Goal: Task Accomplishment & Management: Use online tool/utility

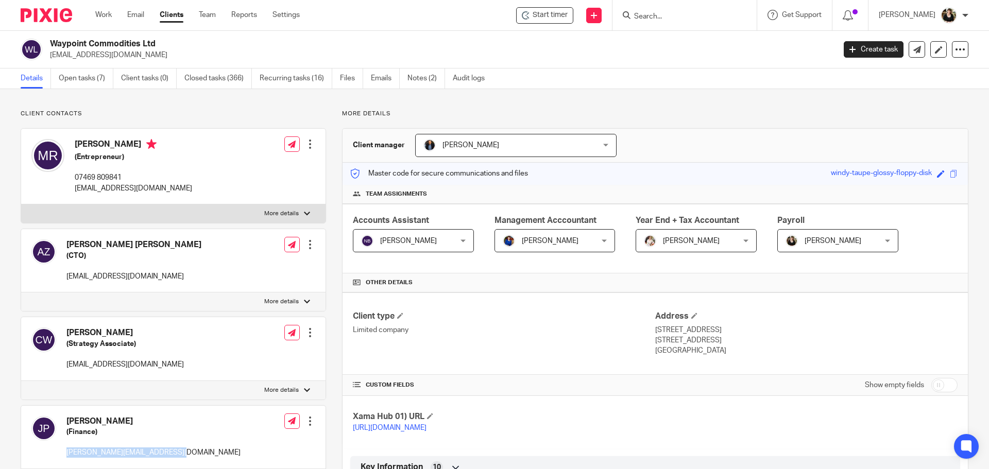
scroll to position [206, 0]
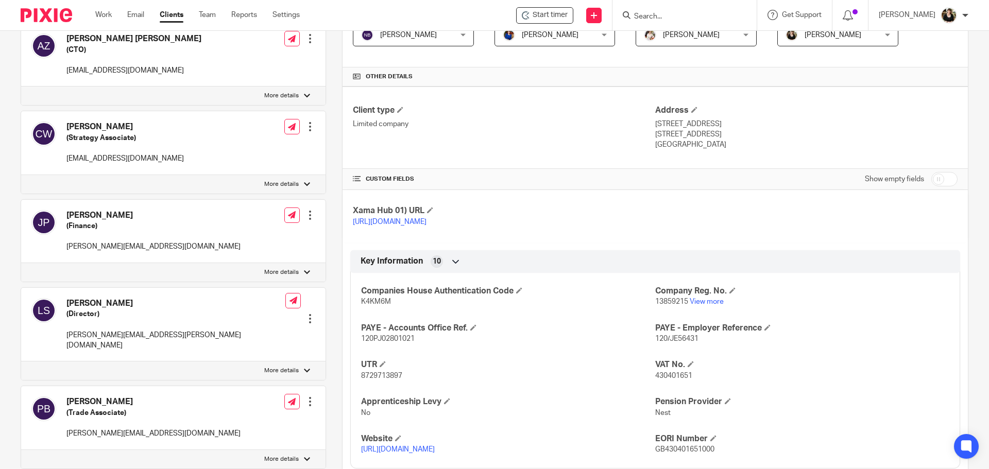
click at [681, 17] on input "Search" at bounding box center [679, 16] width 93 height 9
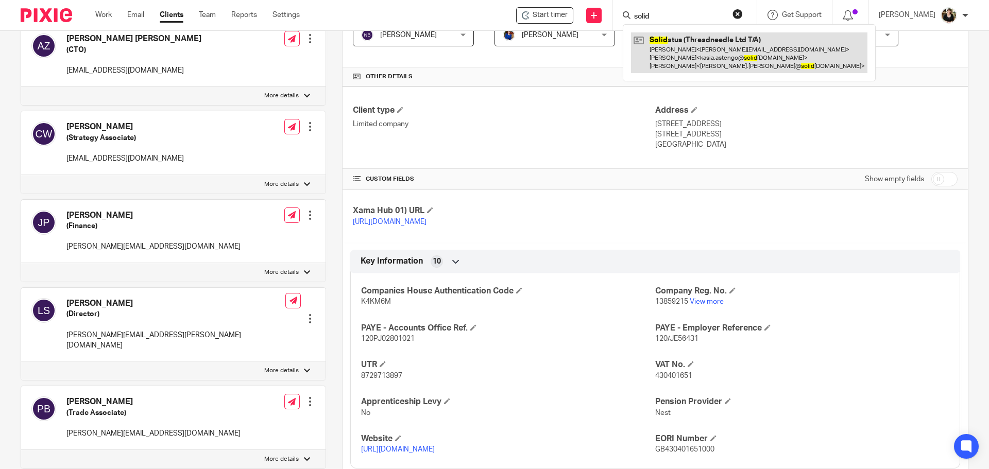
type input "solid"
click at [694, 40] on link at bounding box center [749, 52] width 236 height 41
click at [689, 57] on link at bounding box center [749, 52] width 236 height 41
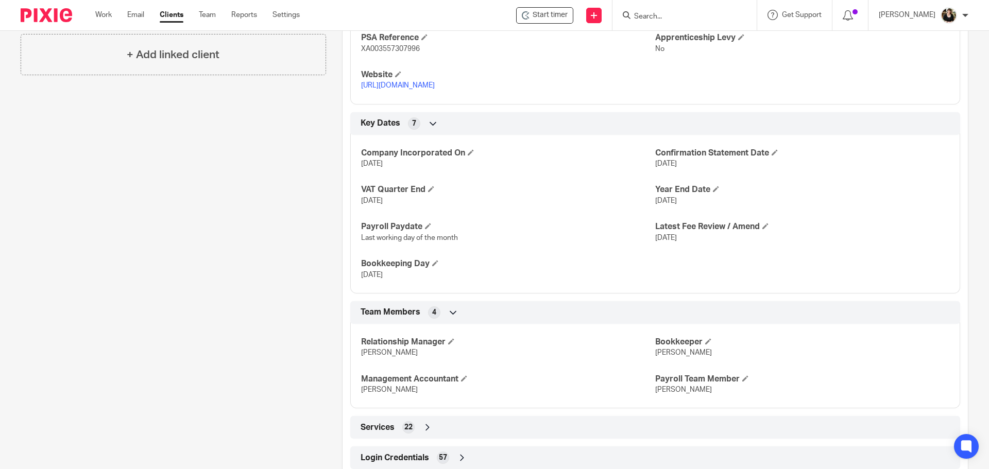
scroll to position [582, 0]
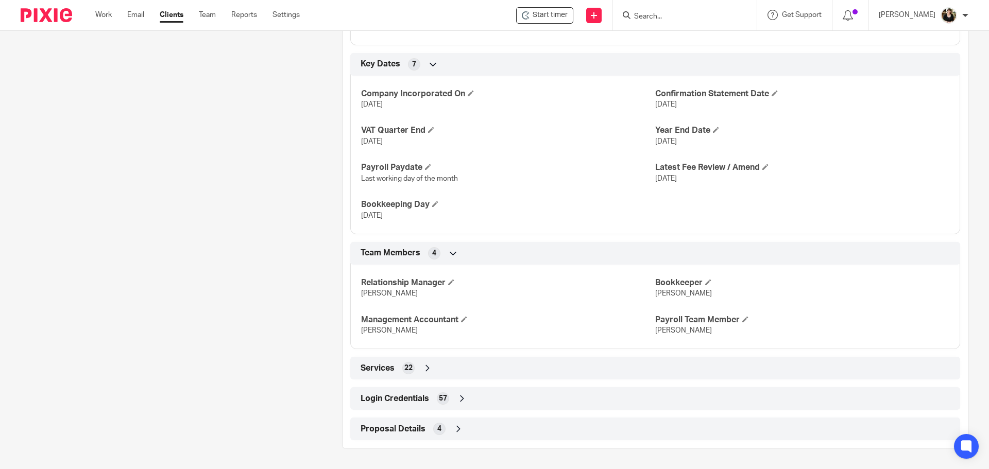
click at [379, 397] on span "Login Credentials" at bounding box center [394, 398] width 68 height 11
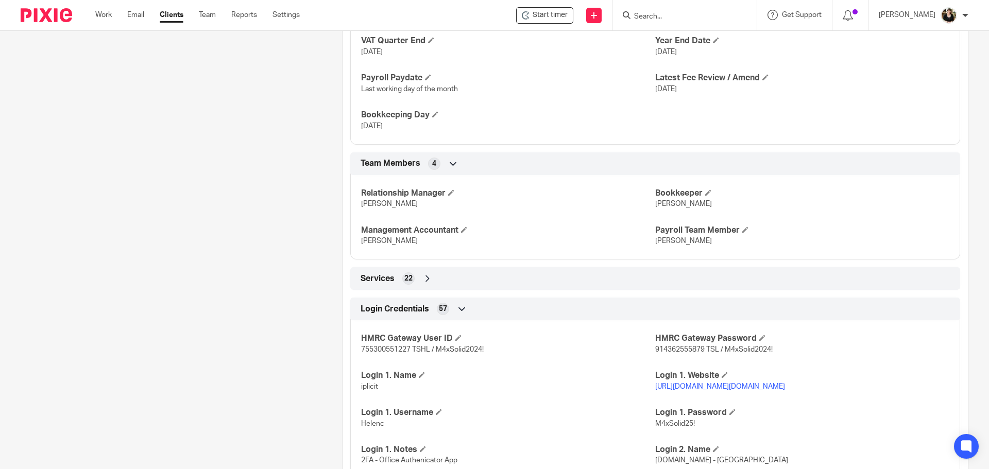
scroll to position [839, 0]
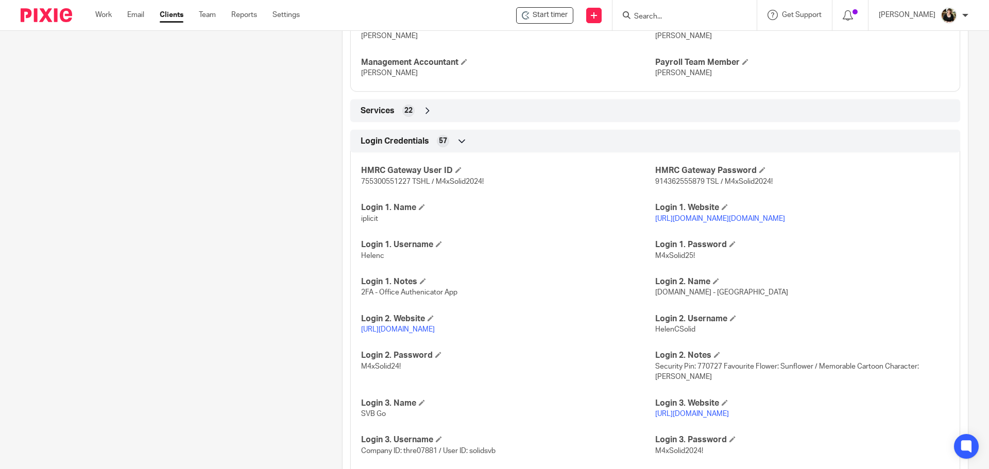
click at [430, 329] on link "https://www.hsbcnet.com/" at bounding box center [398, 329] width 74 height 7
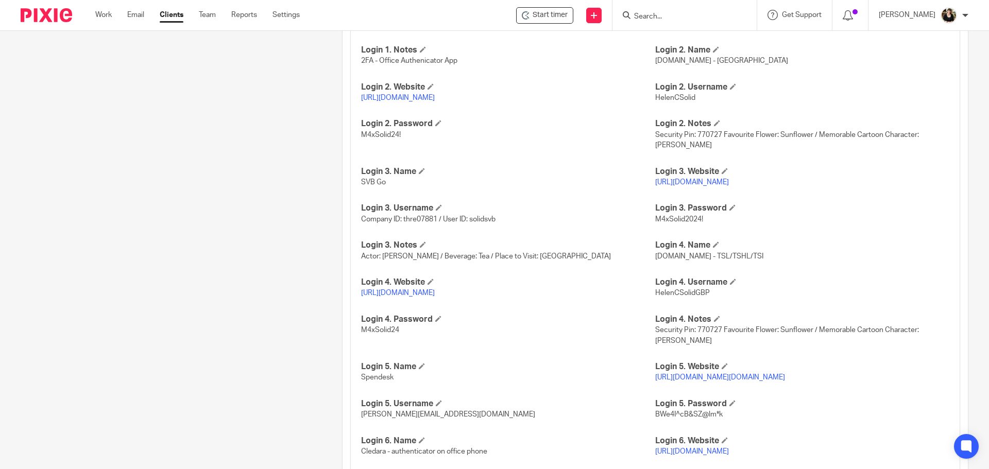
scroll to position [1081, 0]
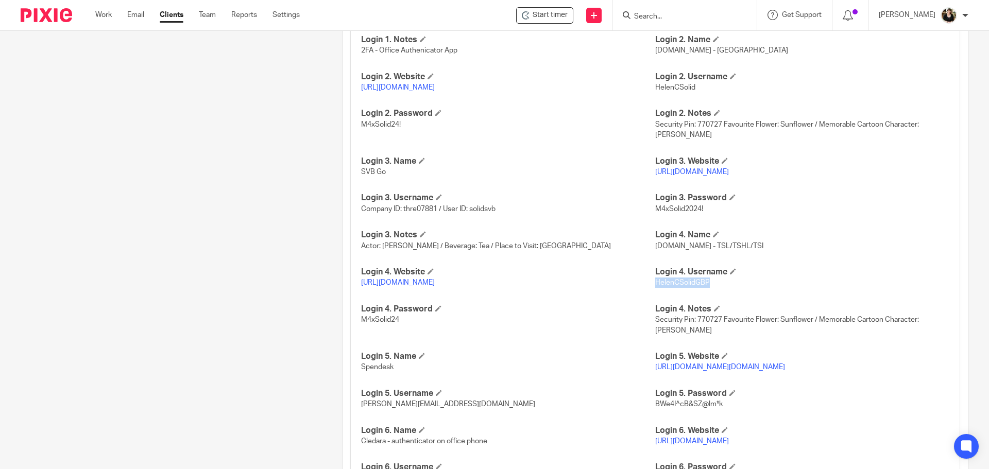
drag, startPoint x: 649, startPoint y: 283, endPoint x: 709, endPoint y: 284, distance: 59.2
click at [709, 284] on p "HelenCSolidGBP" at bounding box center [802, 283] width 294 height 10
copy span "HelenCSolidGBP"
click at [355, 321] on div "HMRC Gateway User ID 755300551227 TSHL / M4xSolid2024! HMRC Gateway Password 91…" at bounding box center [655, 469] width 610 height 1133
drag, startPoint x: 357, startPoint y: 320, endPoint x: 392, endPoint y: 320, distance: 35.0
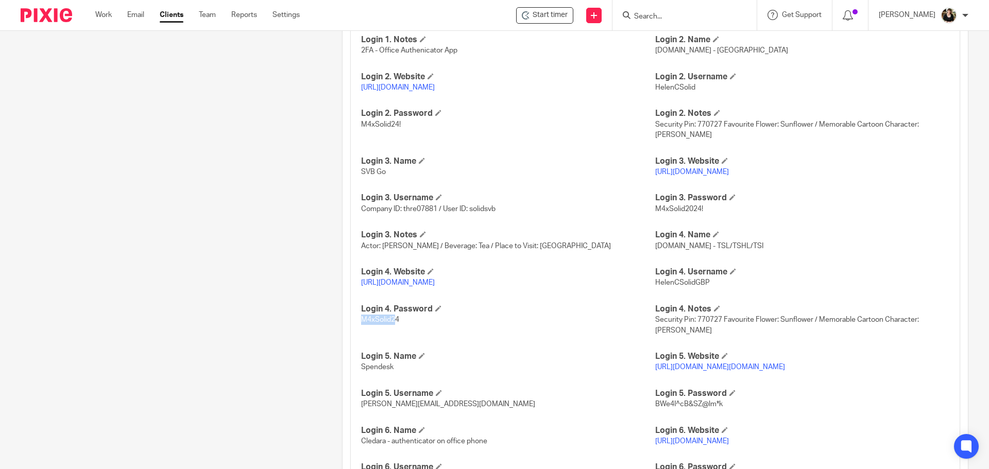
click at [392, 320] on div "HMRC Gateway User ID 755300551227 TSHL / M4xSolid2024! HMRC Gateway Password 91…" at bounding box center [655, 469] width 610 height 1133
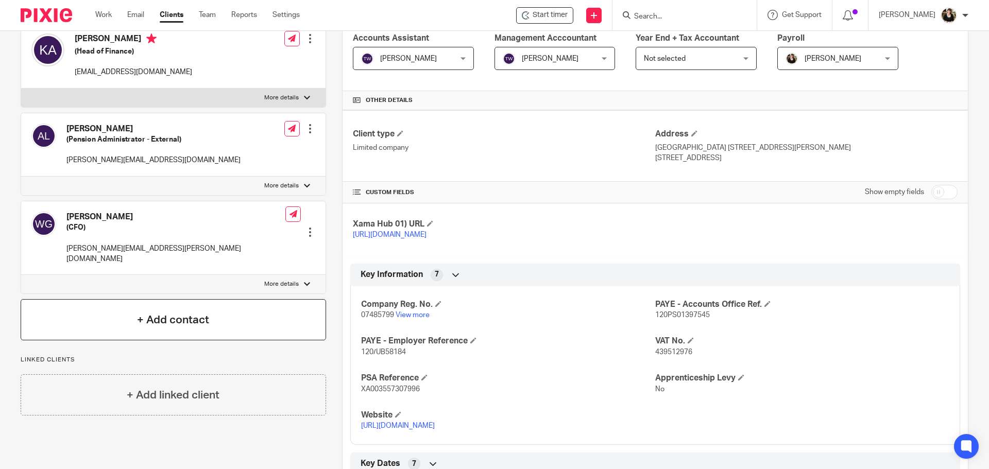
scroll to position [0, 0]
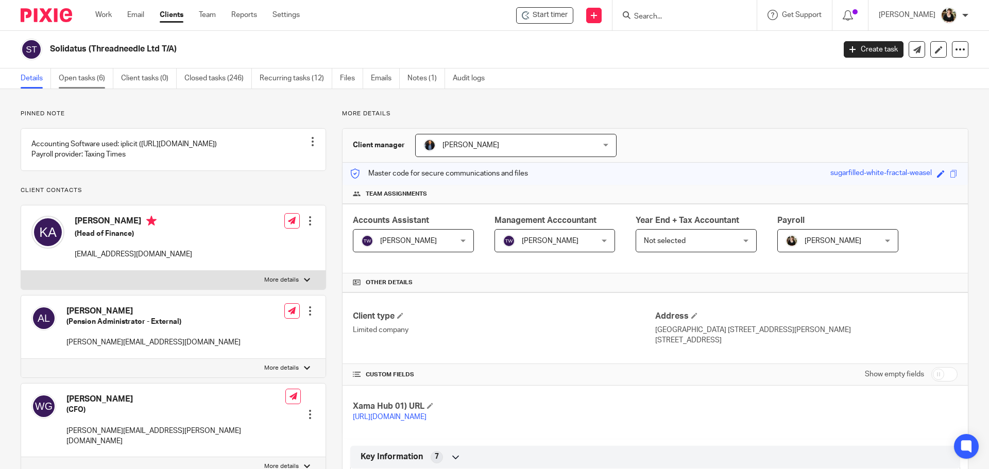
click at [77, 78] on link "Open tasks (6)" at bounding box center [86, 78] width 55 height 20
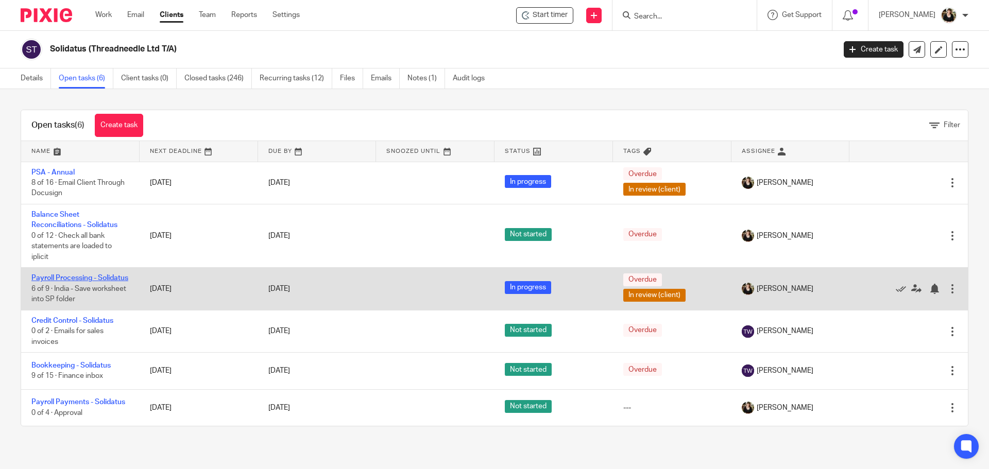
click at [66, 277] on link "Payroll Processing - Solidatus" at bounding box center [79, 277] width 97 height 7
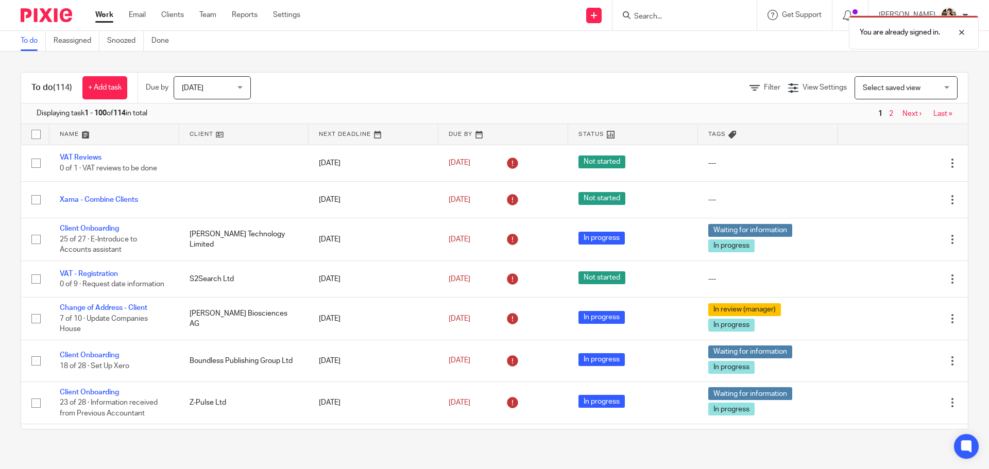
click at [665, 16] on div "You are already signed in." at bounding box center [736, 29] width 484 height 39
click at [652, 16] on div "You are already signed in." at bounding box center [736, 29] width 484 height 39
click at [967, 32] on div at bounding box center [954, 32] width 28 height 12
click at [667, 15] on input "Search" at bounding box center [679, 16] width 93 height 9
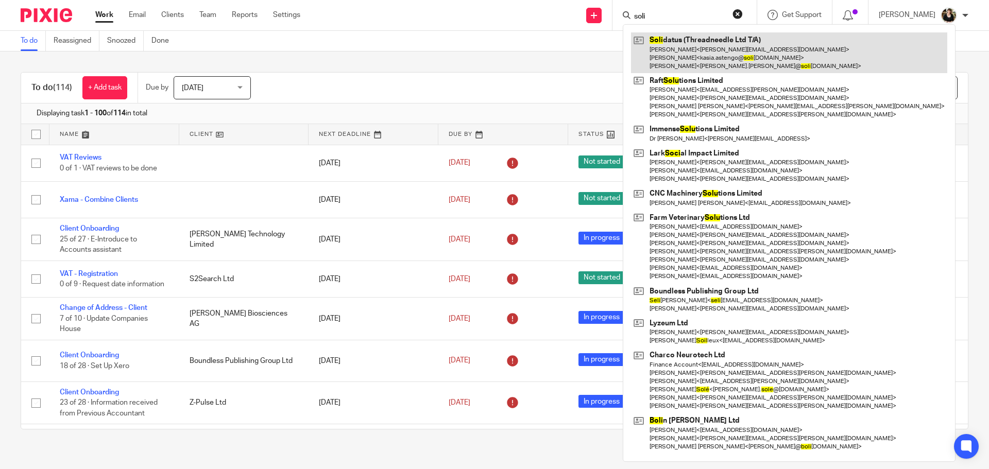
type input "soli"
click at [682, 48] on link at bounding box center [789, 52] width 316 height 41
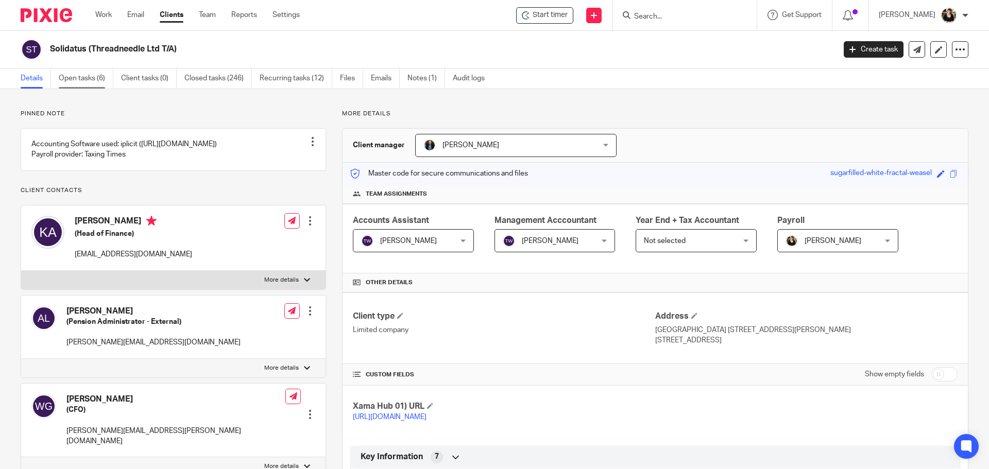
click at [59, 84] on link "Open tasks (6)" at bounding box center [86, 78] width 55 height 20
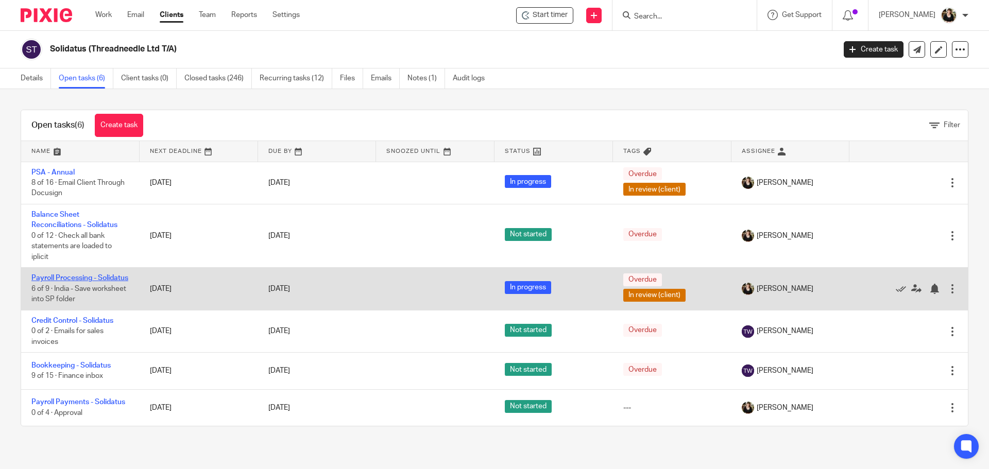
click at [64, 279] on link "Payroll Processing - Solidatus" at bounding box center [79, 277] width 97 height 7
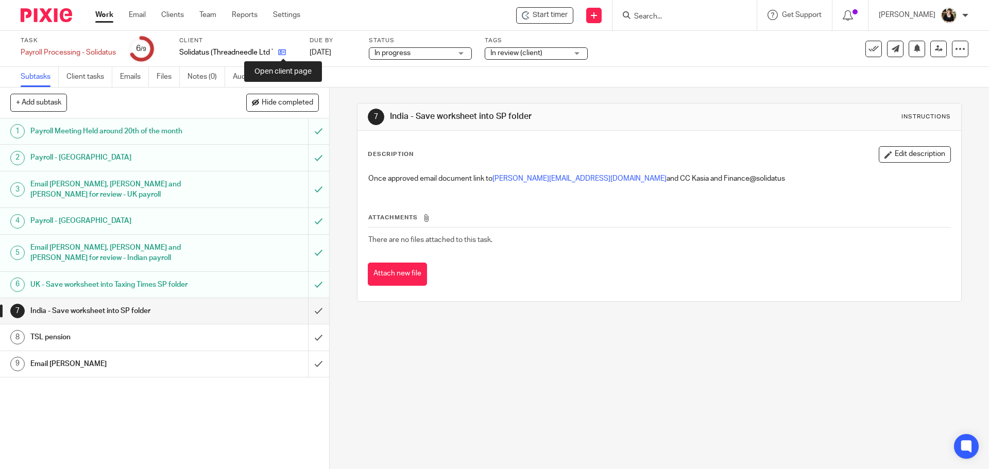
click at [286, 55] on icon at bounding box center [282, 52] width 8 height 8
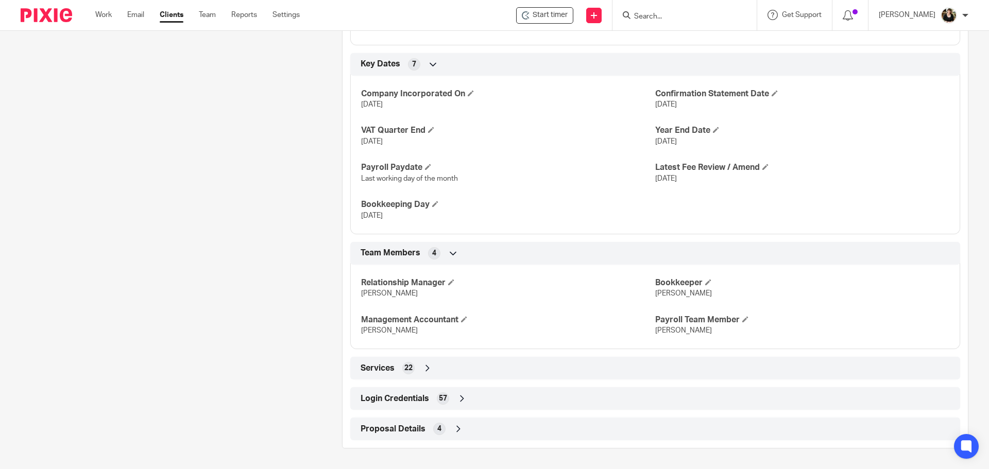
click at [403, 391] on div "Login Credentials 57" at bounding box center [655, 399] width 594 height 18
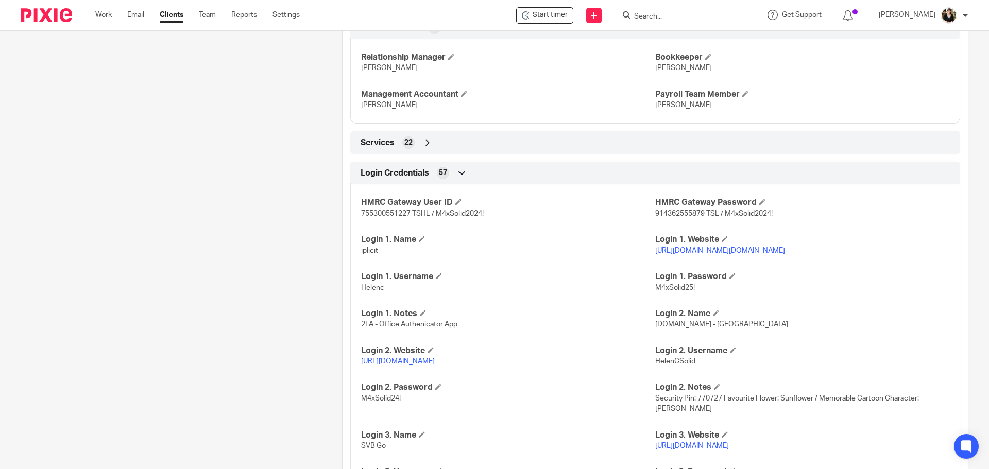
scroll to position [839, 0]
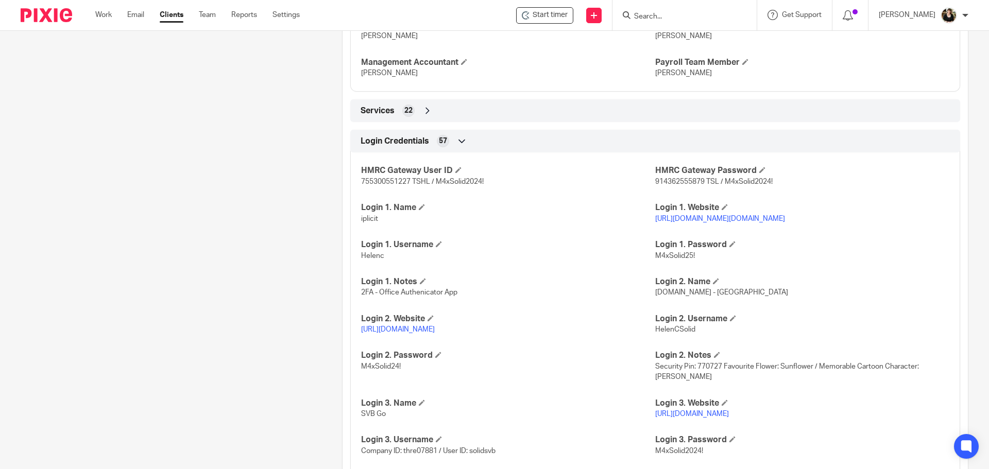
click at [406, 330] on link "[URL][DOMAIN_NAME]" at bounding box center [398, 329] width 74 height 7
drag, startPoint x: 650, startPoint y: 330, endPoint x: 693, endPoint y: 332, distance: 42.3
click at [693, 332] on p "HelenCSolid" at bounding box center [802, 329] width 294 height 10
copy span "HelenCSolid"
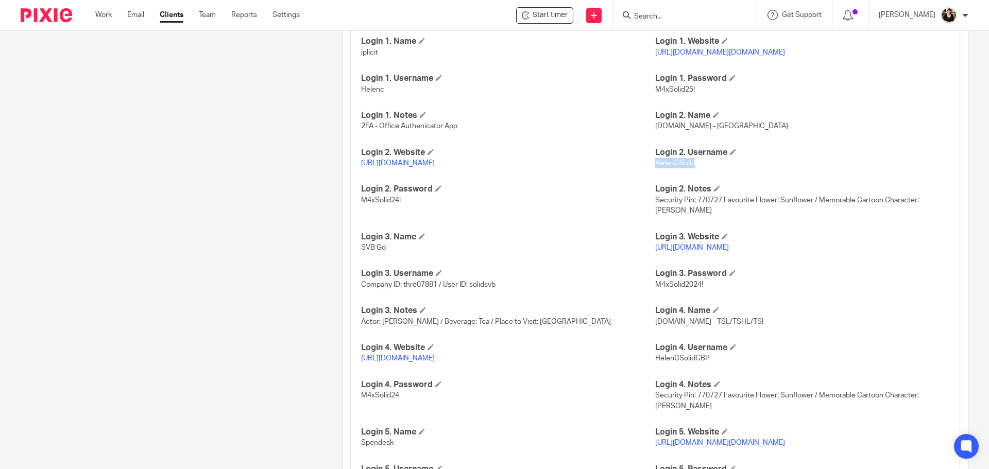
scroll to position [1045, 0]
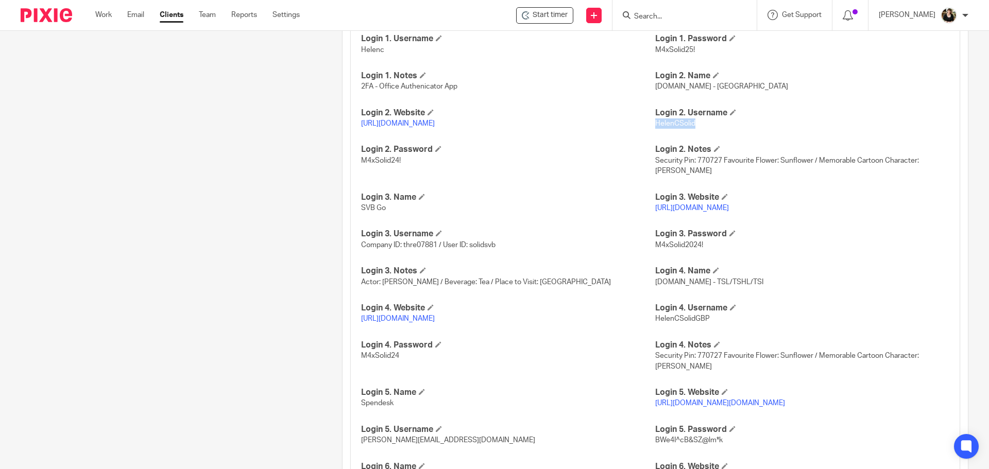
click at [384, 318] on link "https://www.hsbcnet.com/" at bounding box center [398, 318] width 74 height 7
drag, startPoint x: 649, startPoint y: 321, endPoint x: 706, endPoint y: 317, distance: 56.8
click at [706, 317] on p "HelenCSolidGBP" at bounding box center [802, 319] width 294 height 10
copy span "HelenCSolidGBP"
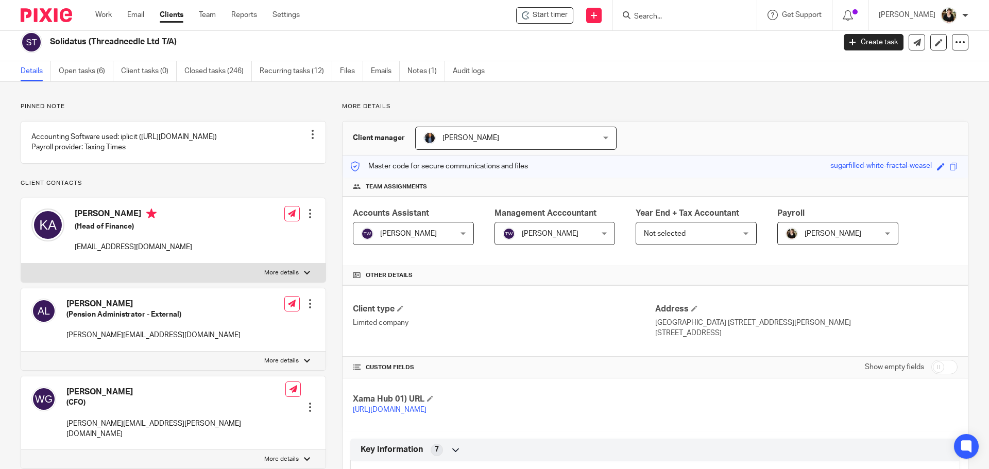
scroll to position [0, 0]
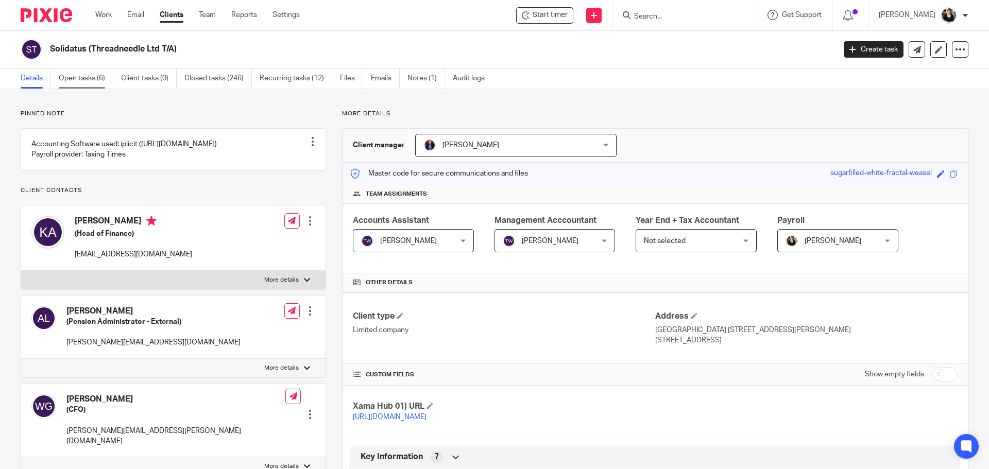
click at [69, 84] on link "Open tasks (6)" at bounding box center [86, 78] width 55 height 20
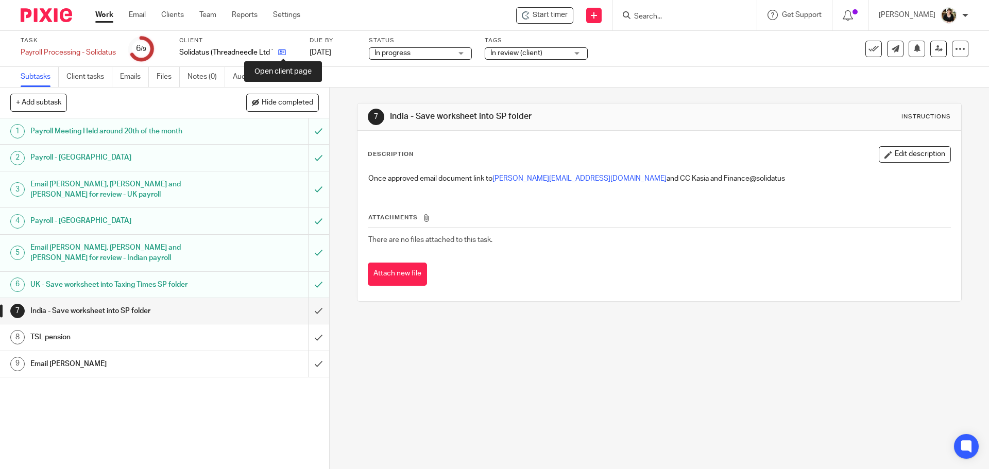
click at [284, 53] on icon at bounding box center [282, 52] width 8 height 8
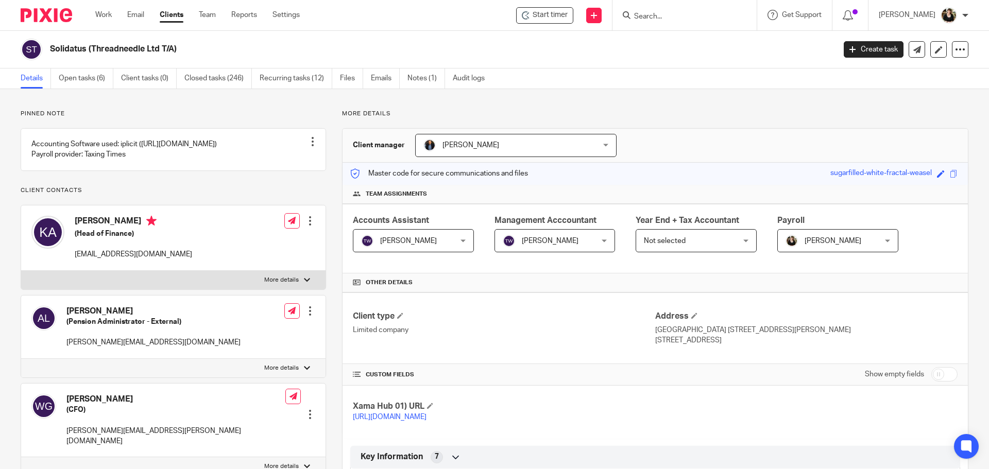
click at [79, 82] on link "Open tasks (6)" at bounding box center [86, 78] width 55 height 20
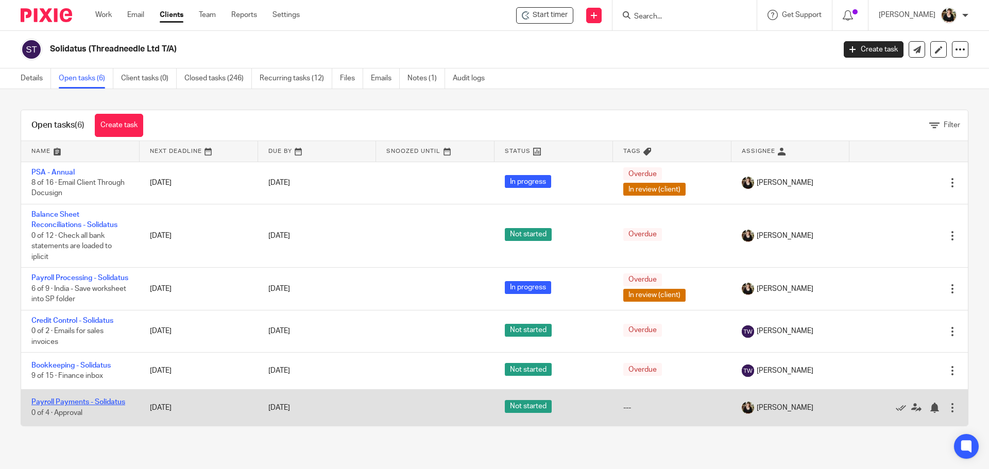
click at [78, 406] on link "Payroll Payments - Solidatus" at bounding box center [78, 402] width 94 height 7
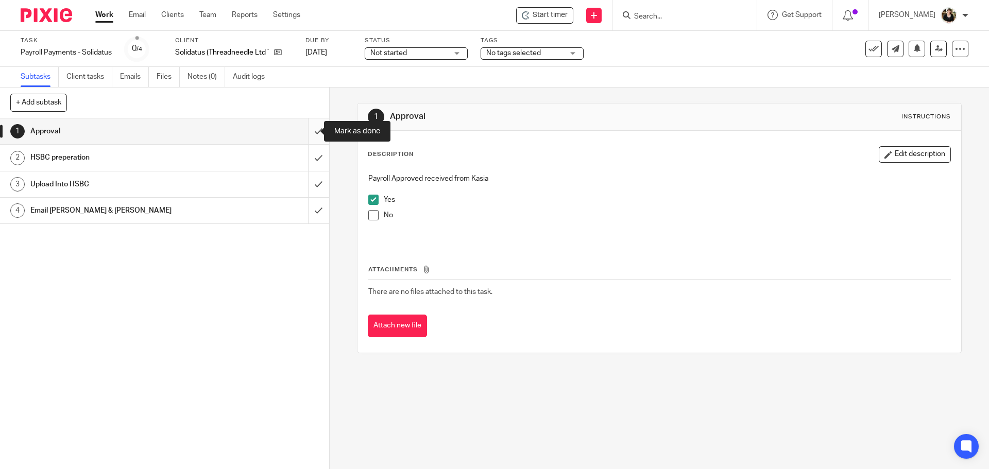
click at [305, 137] on input "submit" at bounding box center [164, 131] width 329 height 26
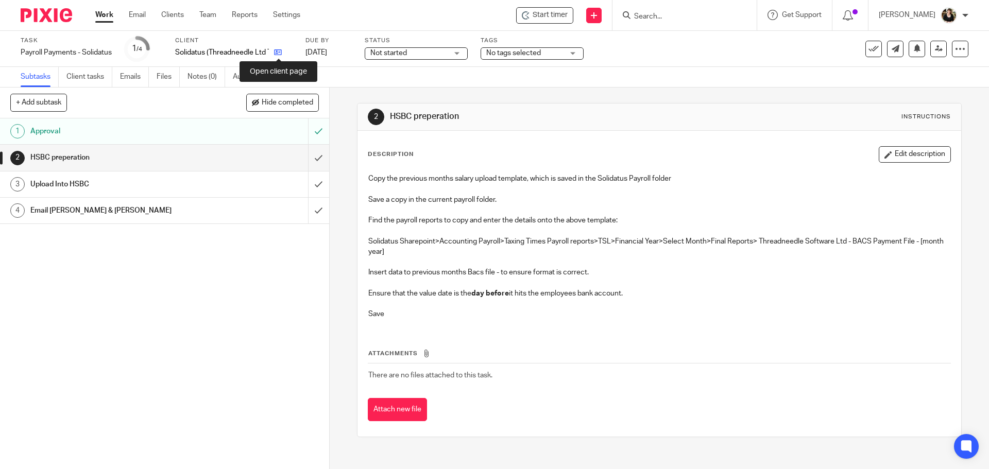
click at [279, 53] on icon at bounding box center [278, 52] width 8 height 8
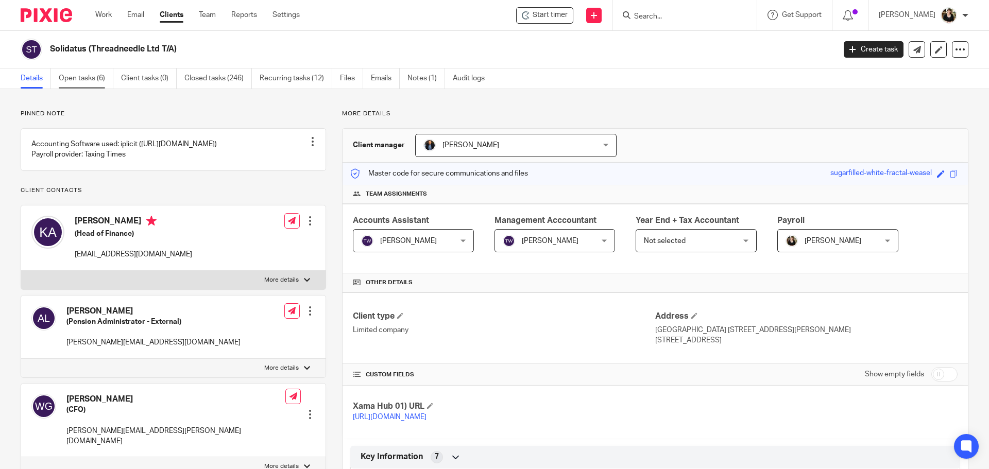
click at [91, 75] on link "Open tasks (6)" at bounding box center [86, 78] width 55 height 20
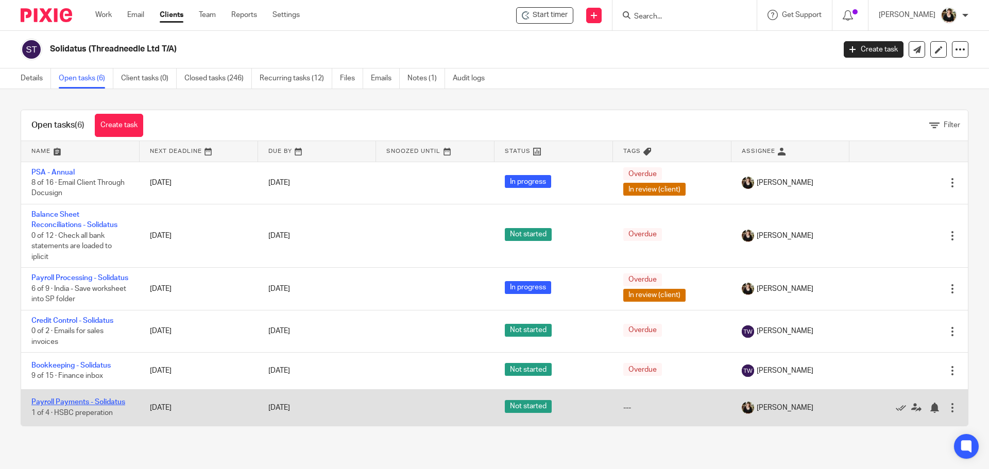
click at [101, 406] on link "Payroll Payments - Solidatus" at bounding box center [78, 402] width 94 height 7
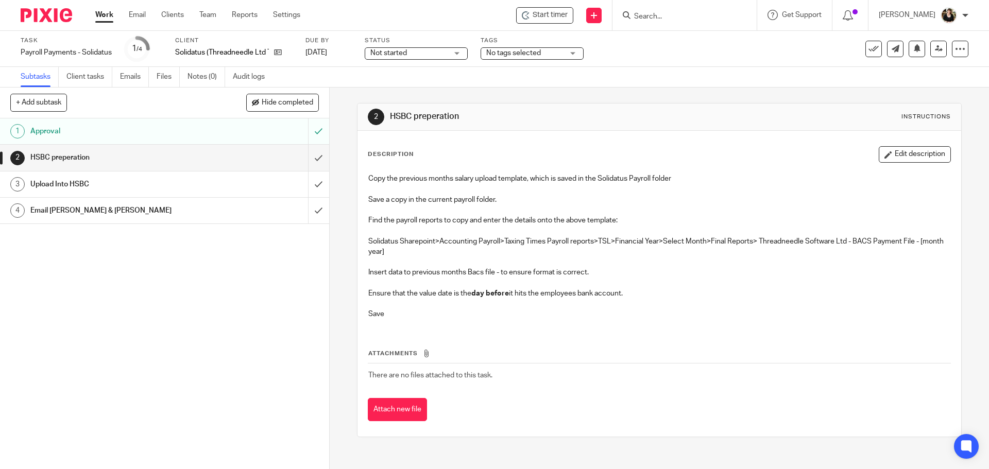
click at [874, 54] on div "See template in use Advanced task editor Copy task Change schedule [GEOGRAPHIC_…" at bounding box center [916, 49] width 103 height 16
click at [868, 53] on icon at bounding box center [873, 49] width 10 height 10
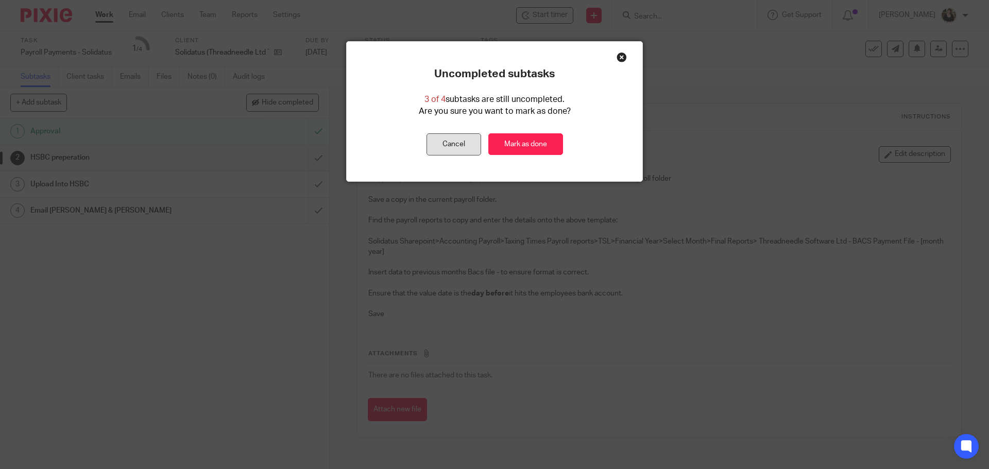
click at [459, 144] on button "Cancel" at bounding box center [453, 144] width 55 height 22
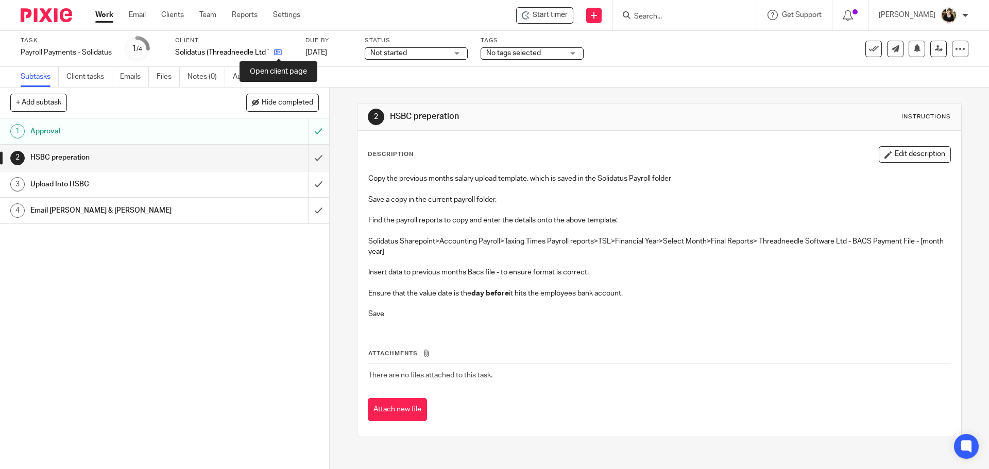
click at [279, 51] on icon at bounding box center [278, 52] width 8 height 8
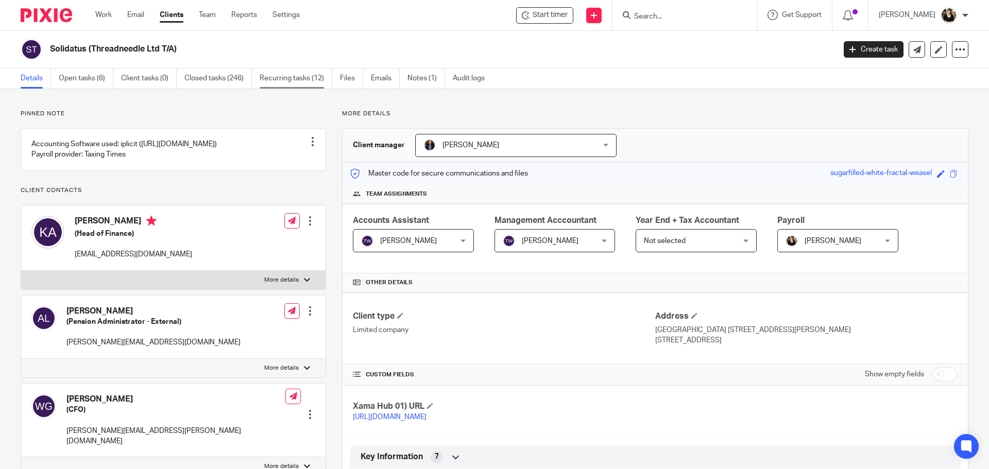
click at [303, 79] on link "Recurring tasks (12)" at bounding box center [296, 78] width 73 height 20
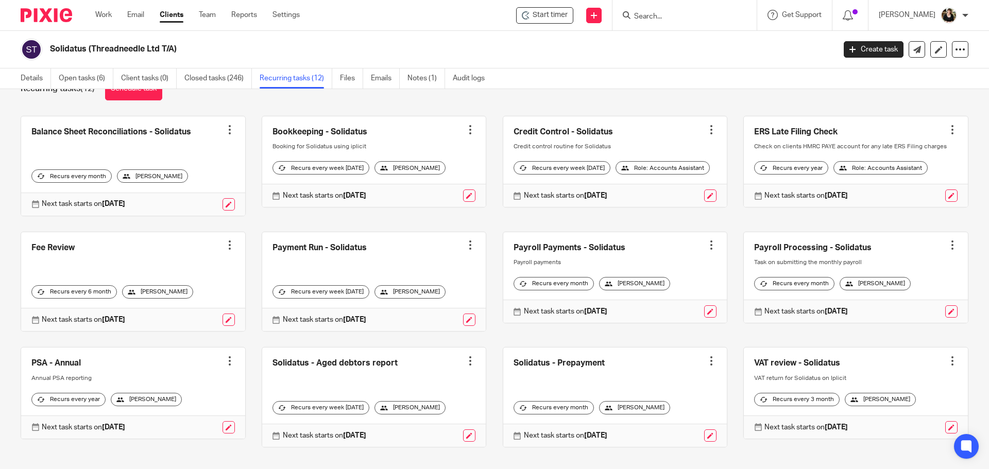
scroll to position [63, 0]
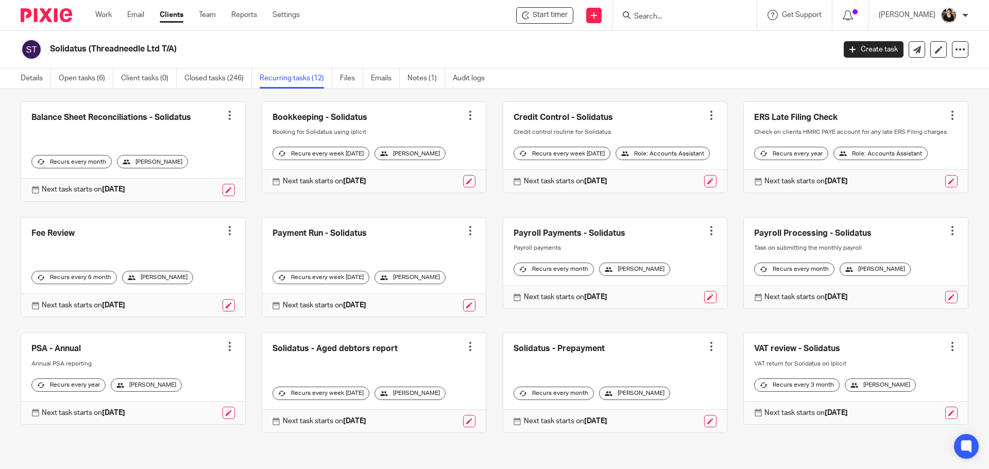
click at [839, 235] on link at bounding box center [856, 263] width 224 height 91
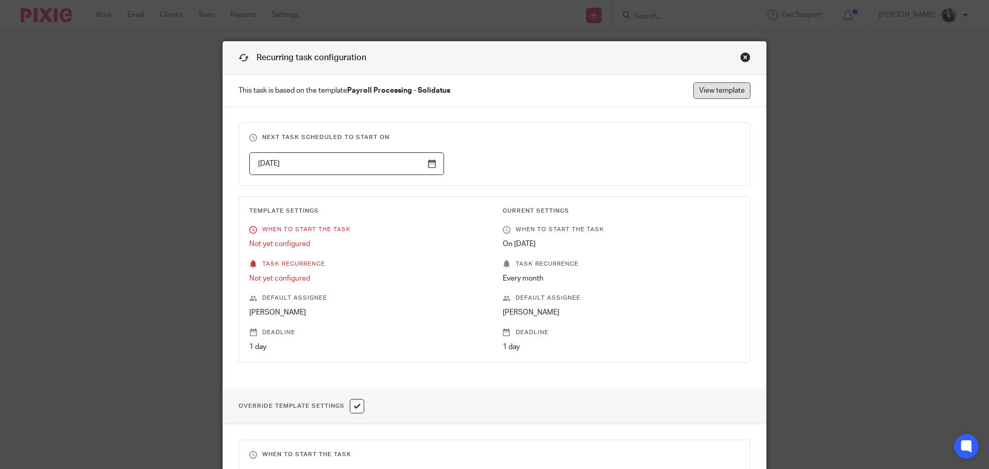
click at [736, 92] on link "View template" at bounding box center [721, 90] width 57 height 16
click at [743, 57] on div "Close this dialog window" at bounding box center [745, 57] width 10 height 10
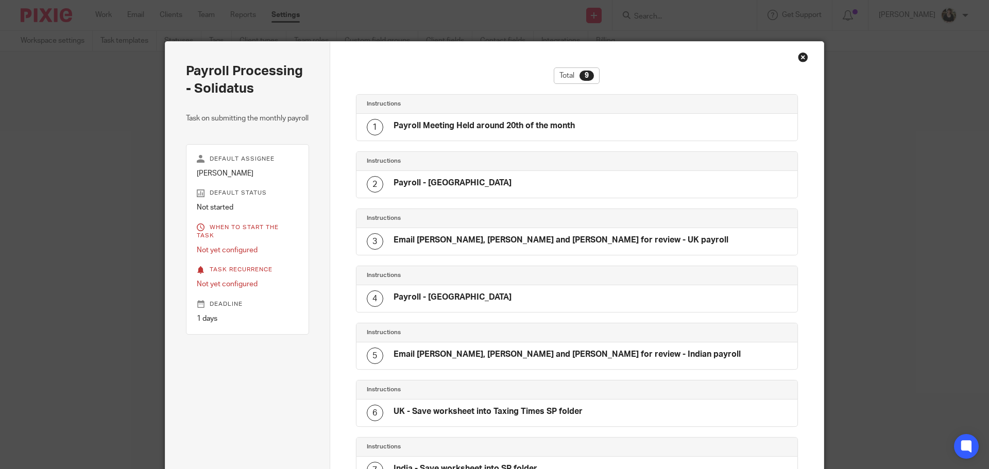
click at [800, 58] on div "Close this dialog window" at bounding box center [803, 57] width 10 height 10
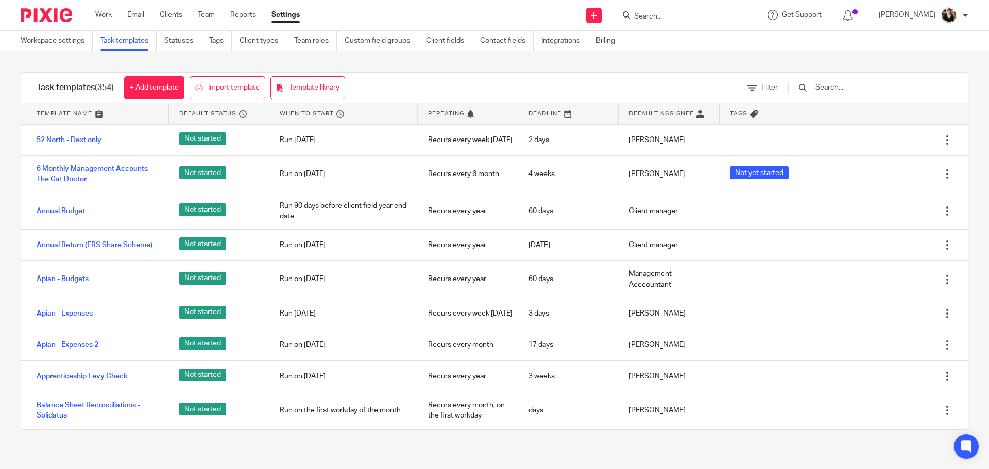
click at [875, 87] on input "text" at bounding box center [874, 87] width 120 height 11
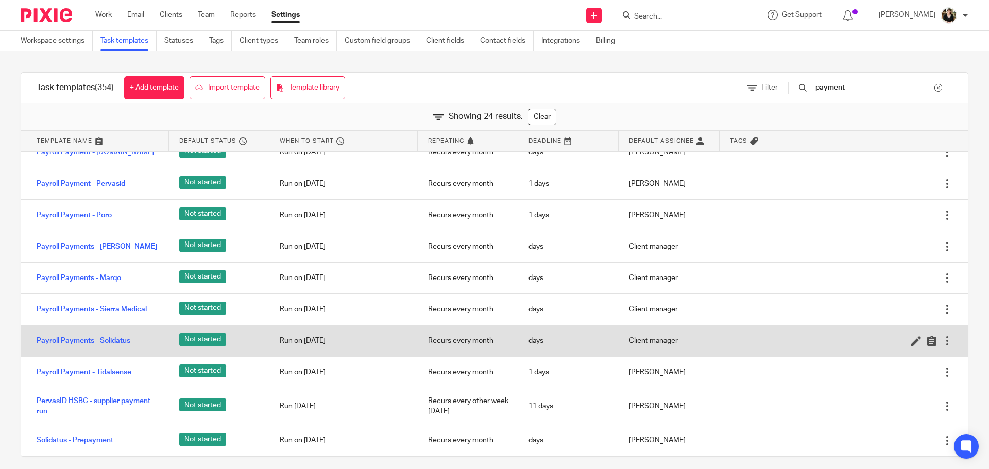
scroll to position [103, 0]
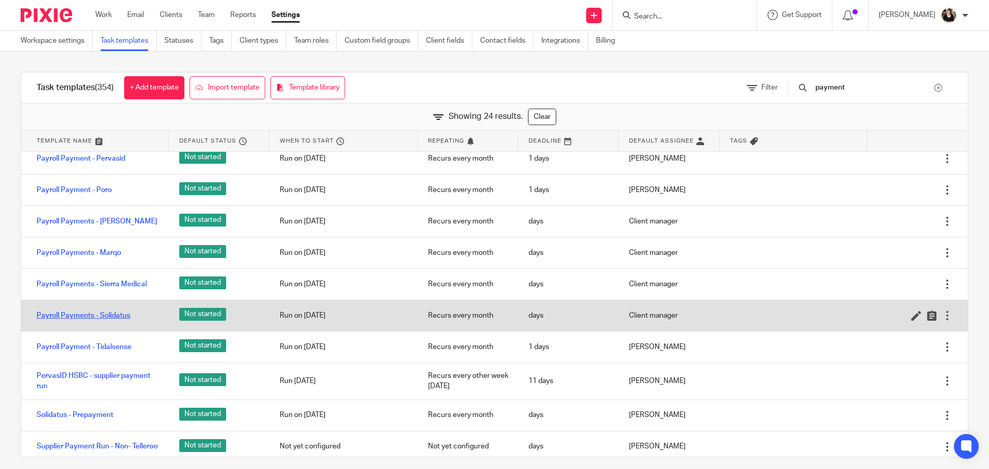
type input "payment"
click at [113, 321] on link "Payroll Payments - Solidatus" at bounding box center [84, 316] width 94 height 10
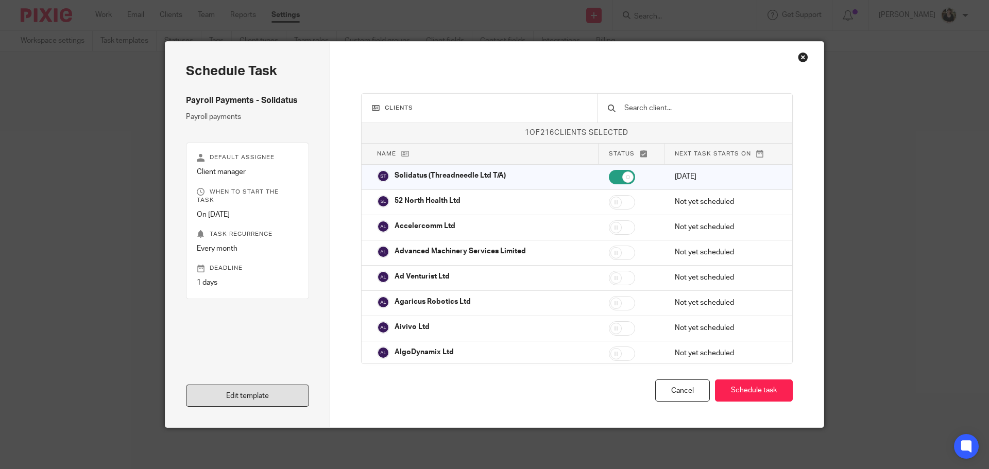
click at [254, 398] on link "Edit template" at bounding box center [247, 396] width 123 height 22
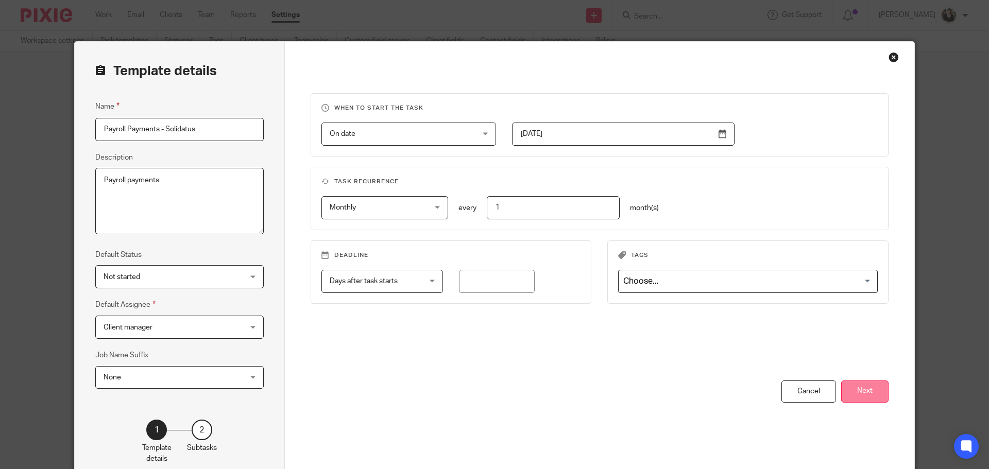
click at [857, 386] on button "Next" at bounding box center [864, 392] width 47 height 22
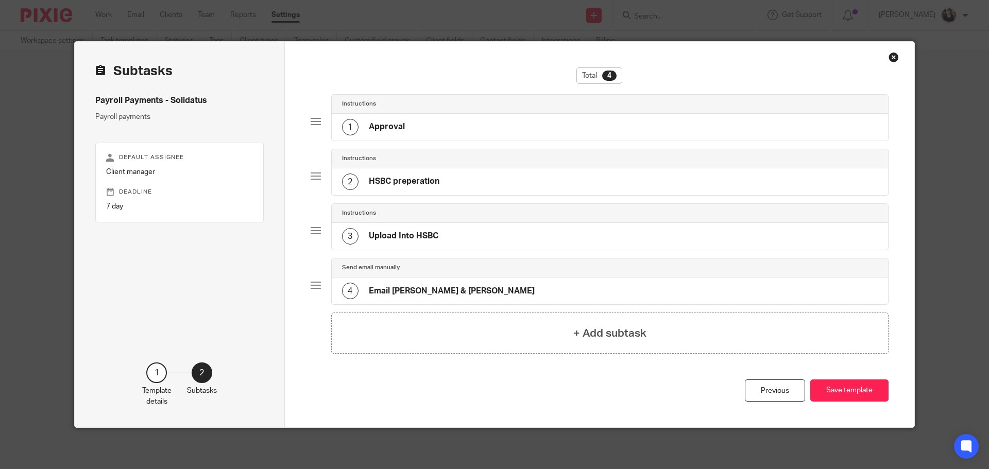
click at [396, 127] on h4 "Approval" at bounding box center [387, 127] width 36 height 11
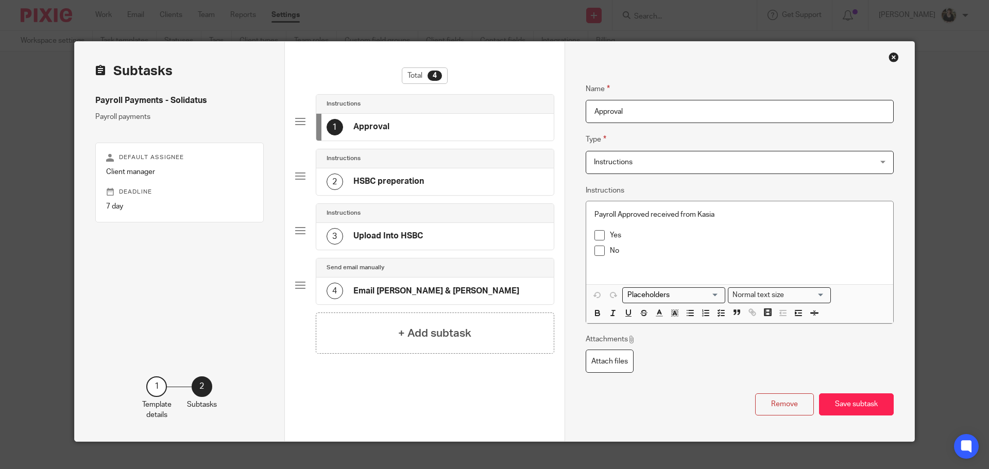
click at [358, 188] on div "2 HSBC preperation" at bounding box center [375, 182] width 97 height 16
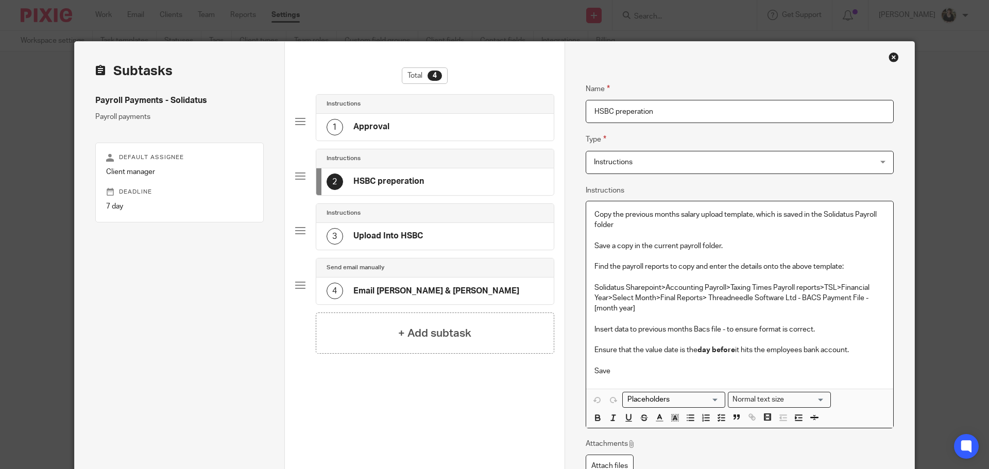
click at [674, 227] on p "Copy the previous months salary upload template, which is saved in the Solidatu…" at bounding box center [739, 220] width 290 height 21
click at [734, 248] on p "Save a copy in the current payroll folder." at bounding box center [739, 246] width 290 height 10
click at [660, 340] on p at bounding box center [739, 340] width 290 height 10
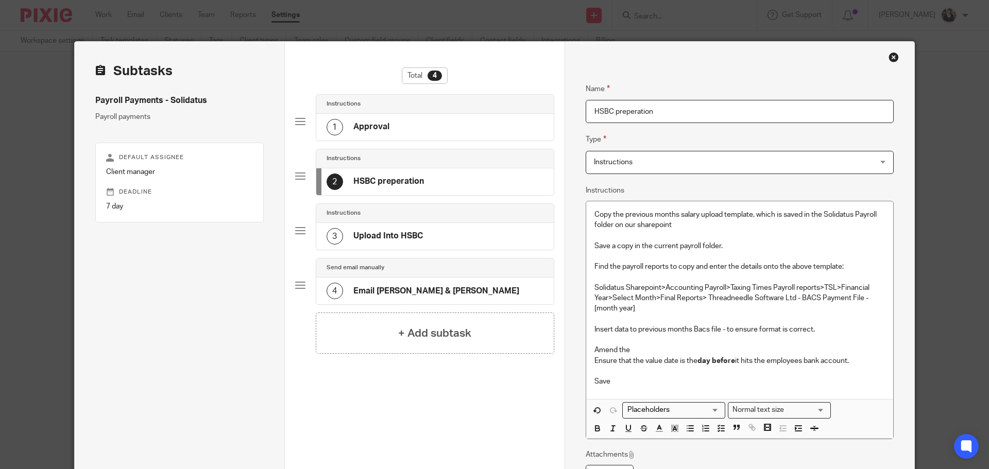
click at [633, 350] on p "Amend the" at bounding box center [739, 350] width 290 height 10
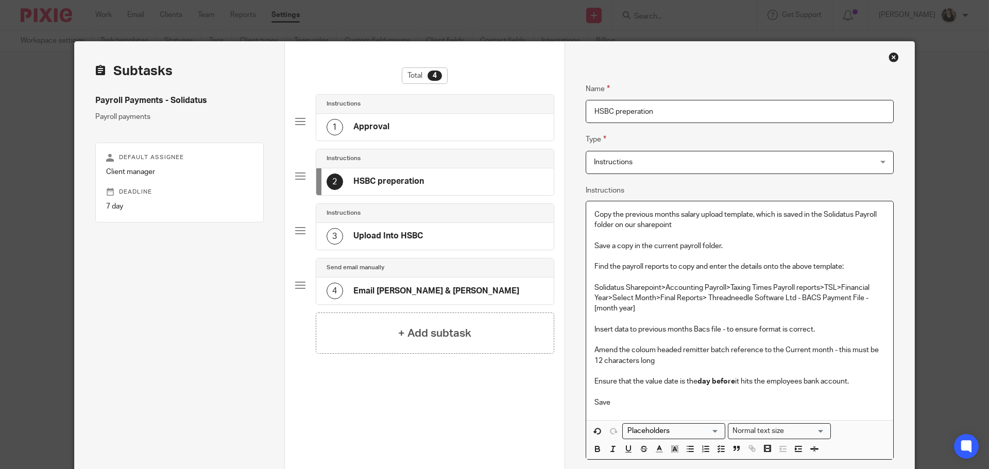
click at [609, 329] on p "Insert data to previous months Bacs file - to ensure format is correct." at bounding box center [739, 329] width 290 height 10
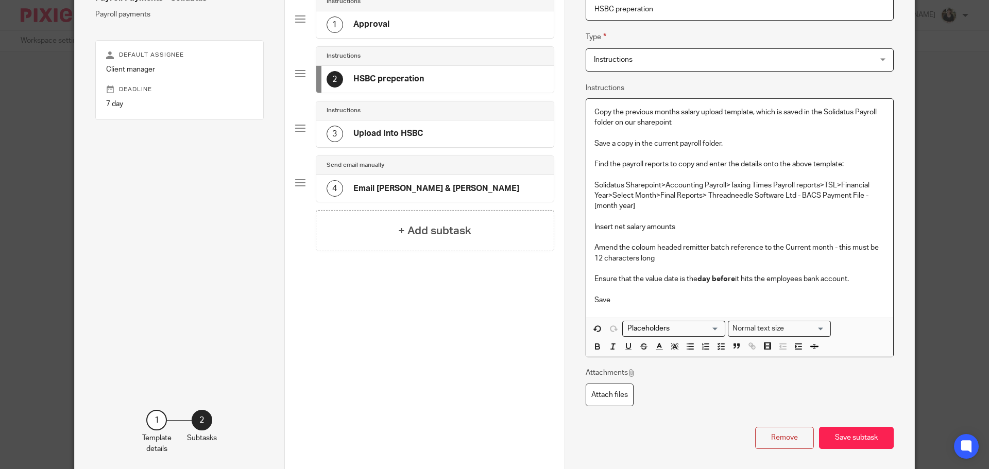
scroll to position [103, 0]
click at [685, 347] on icon "button" at bounding box center [689, 345] width 9 height 9
click at [587, 249] on div "Copy the previous months salary upload template, which is saved in the Solidatu…" at bounding box center [739, 207] width 307 height 219
click at [684, 348] on button "button" at bounding box center [690, 346] width 13 height 13
click at [728, 257] on p "Amend the coloum headed remitter batch reference to the Current month - this mu…" at bounding box center [750, 252] width 270 height 21
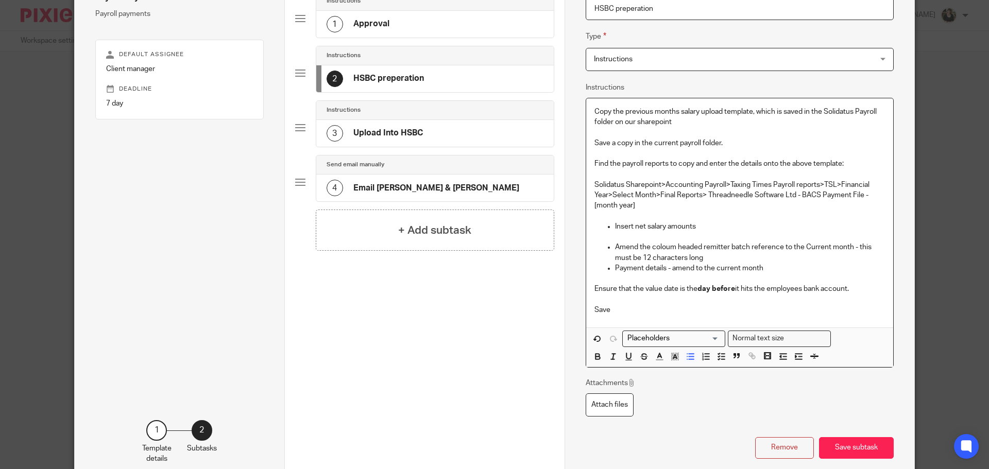
click at [694, 288] on p "Ensure that the value date is the day before it hits the employees bank account." at bounding box center [739, 289] width 290 height 10
click at [835, 445] on button "Save subtask" at bounding box center [856, 448] width 75 height 22
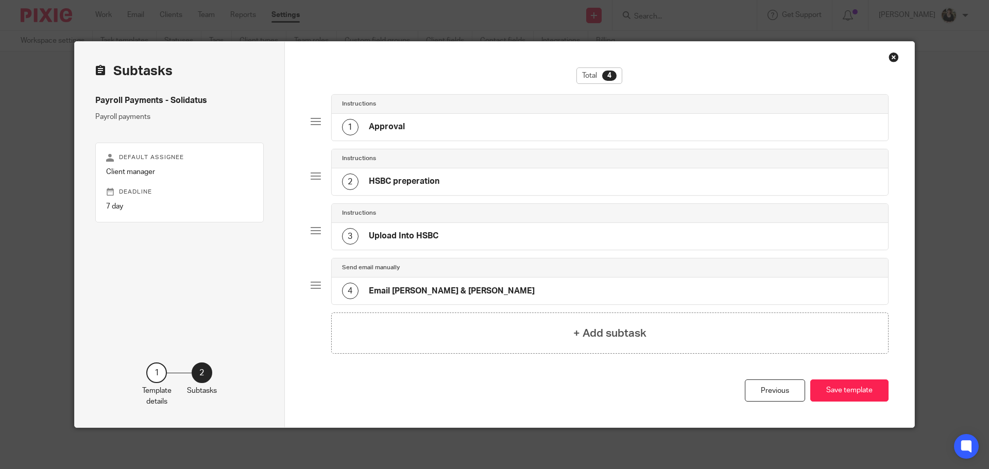
scroll to position [0, 0]
click at [411, 233] on h4 "Upload Into HSBC" at bounding box center [404, 236] width 70 height 11
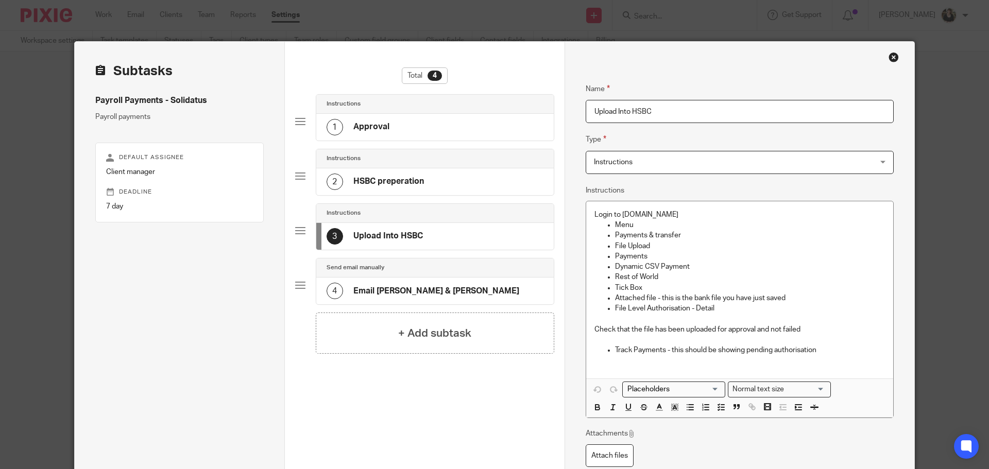
click at [415, 294] on h4 "Email Wayne & Kasia" at bounding box center [436, 291] width 166 height 11
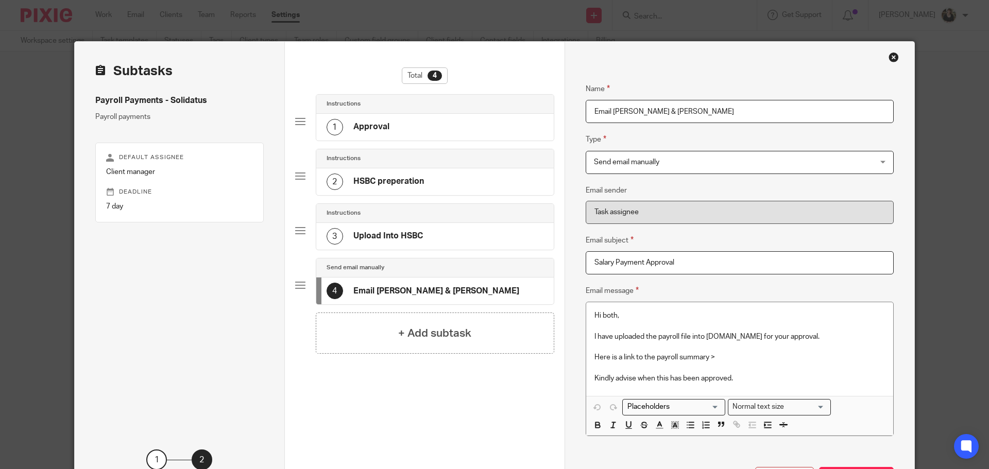
click at [393, 184] on h4 "HSBC preperation" at bounding box center [388, 181] width 71 height 11
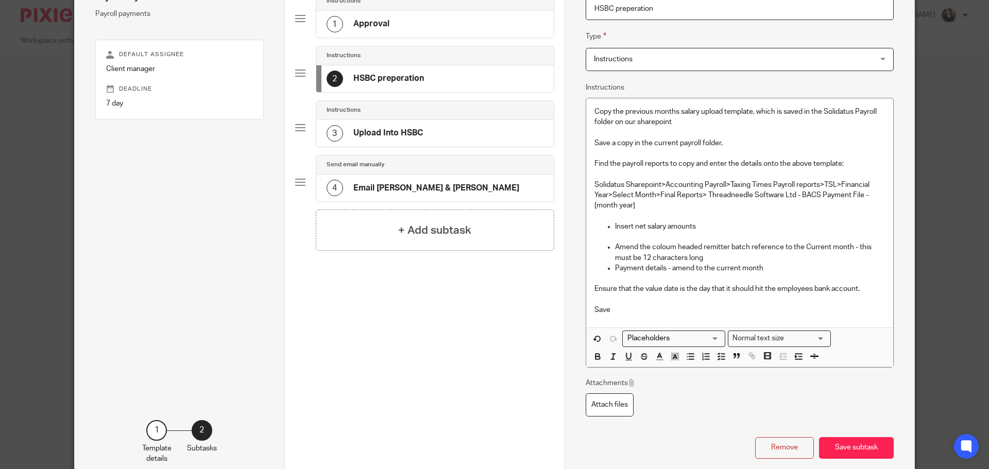
click at [426, 220] on div "+ Add subtask" at bounding box center [435, 230] width 238 height 41
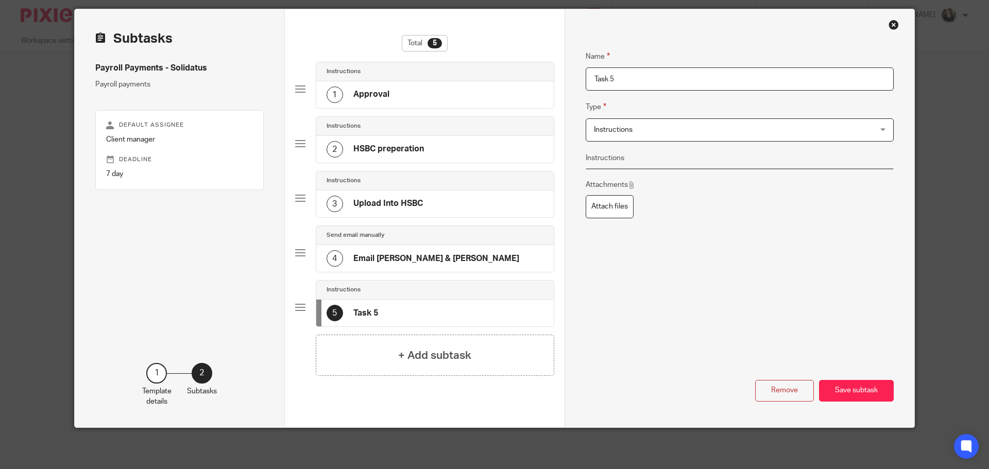
scroll to position [32, 0]
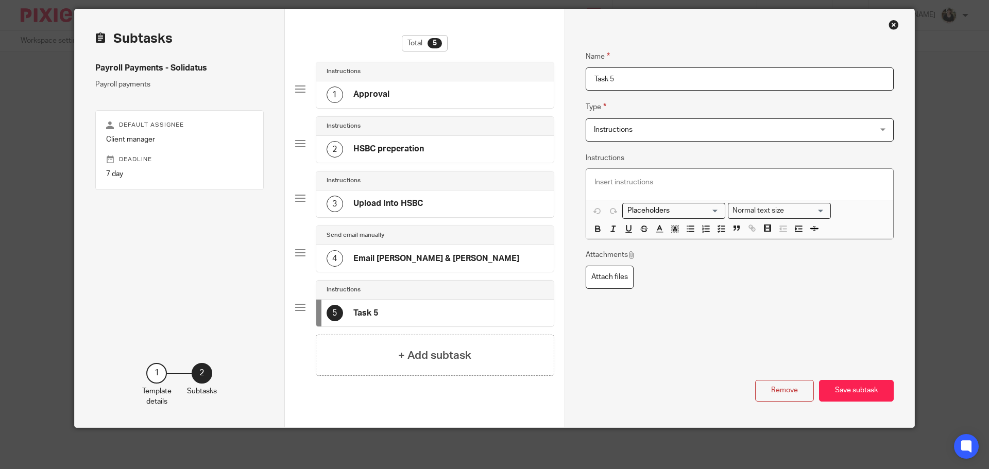
drag, startPoint x: 615, startPoint y: 83, endPoint x: 511, endPoint y: 82, distance: 104.0
click at [511, 82] on div "Subtasks Payroll Payments - Solidatus Payroll payments Default assignee Client …" at bounding box center [494, 218] width 839 height 418
type input "Upload Error Notes"
click at [619, 185] on p at bounding box center [739, 182] width 290 height 10
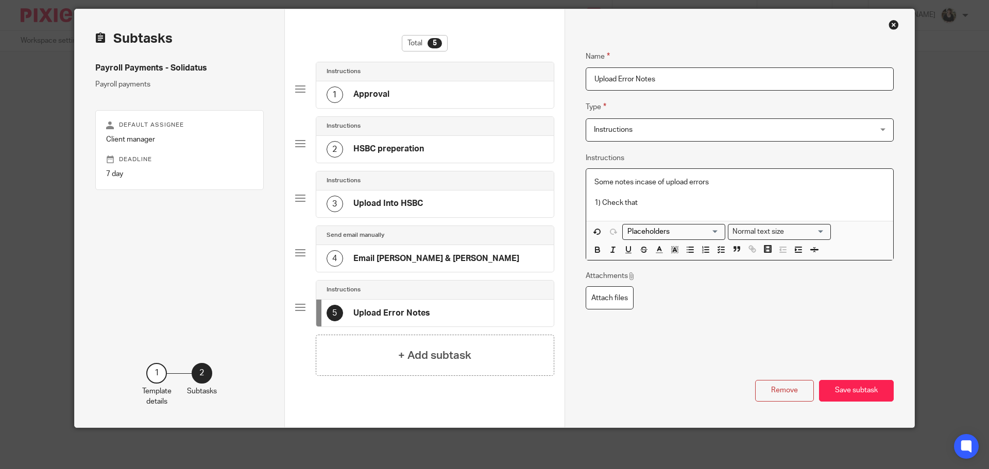
click at [684, 201] on p "1) Check that" at bounding box center [739, 203] width 290 height 10
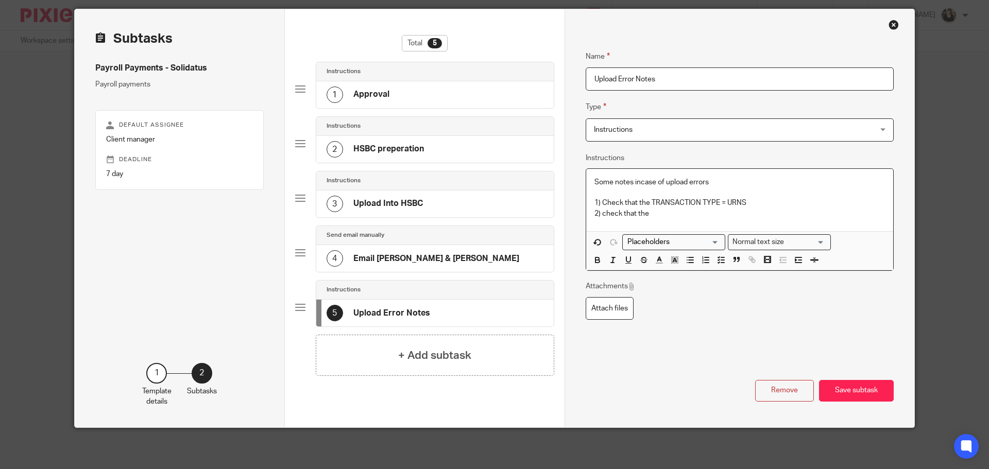
click at [602, 215] on p "2) check that the" at bounding box center [739, 214] width 290 height 10
click at [688, 209] on p "2) Check that the" at bounding box center [739, 214] width 290 height 10
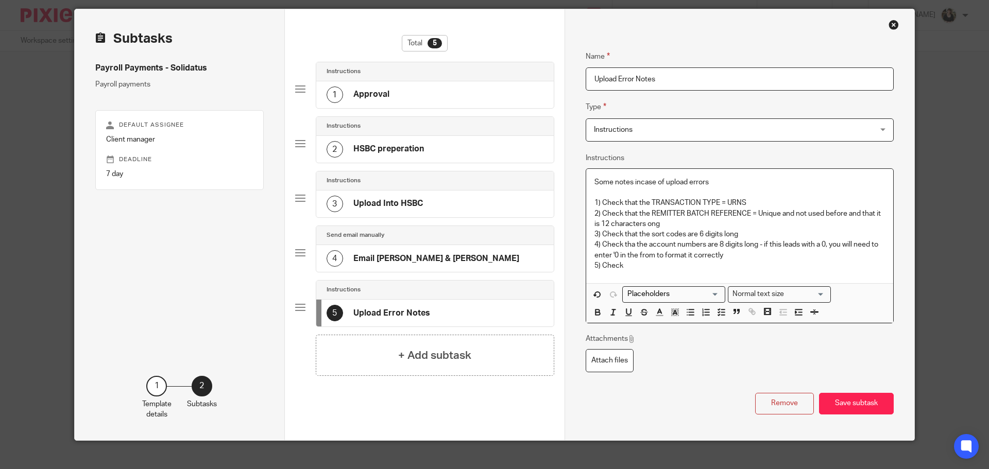
click at [643, 262] on p "5) Check" at bounding box center [739, 266] width 290 height 10
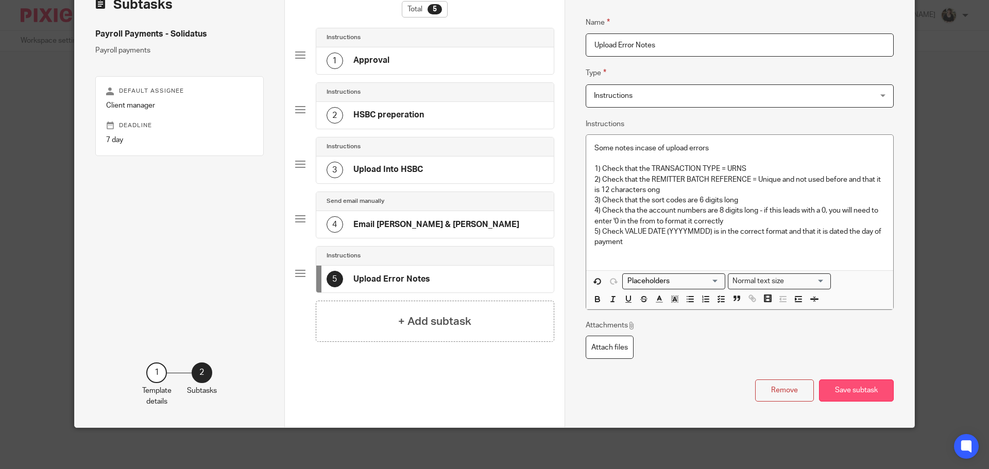
click at [847, 389] on button "Save subtask" at bounding box center [856, 391] width 75 height 22
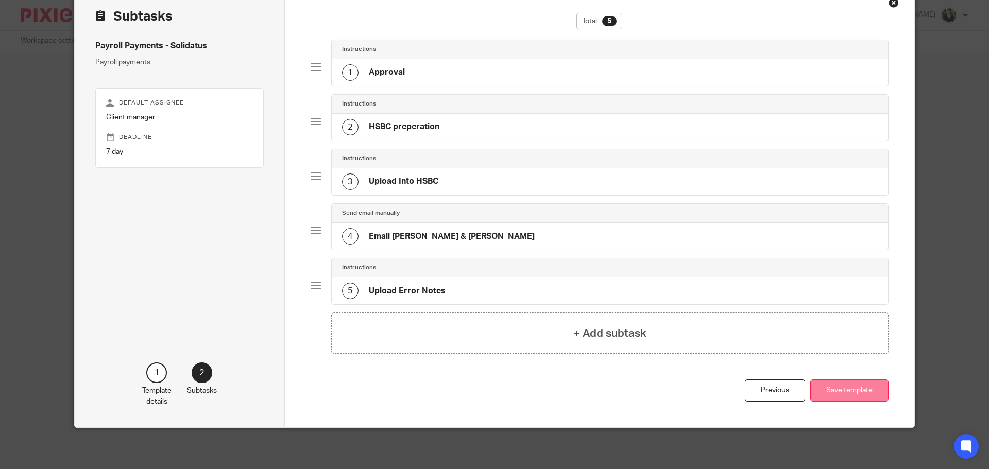
click at [847, 389] on button "Save template" at bounding box center [849, 391] width 78 height 22
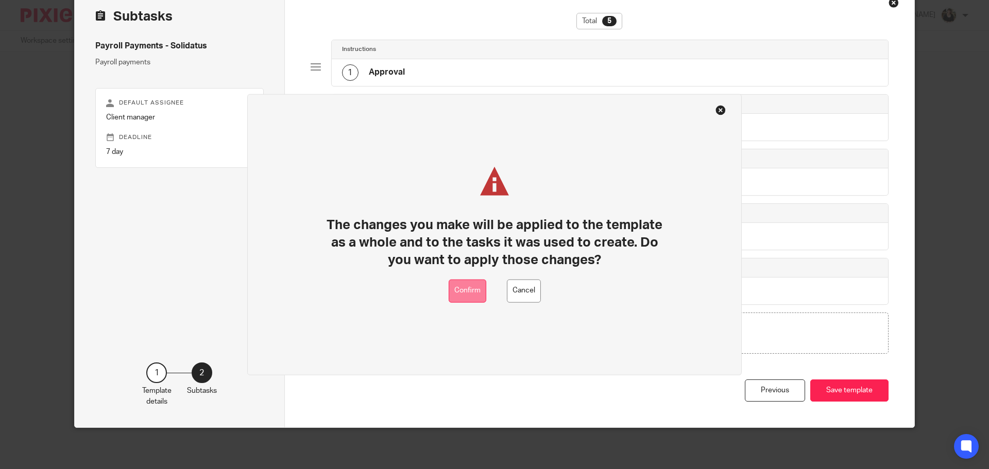
click at [469, 299] on button "Confirm" at bounding box center [468, 290] width 38 height 23
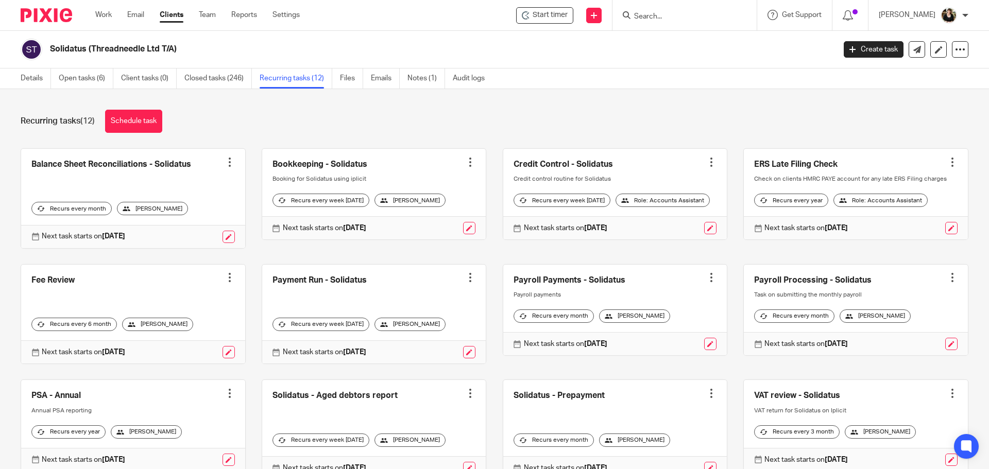
click at [697, 15] on input "Search" at bounding box center [679, 16] width 93 height 9
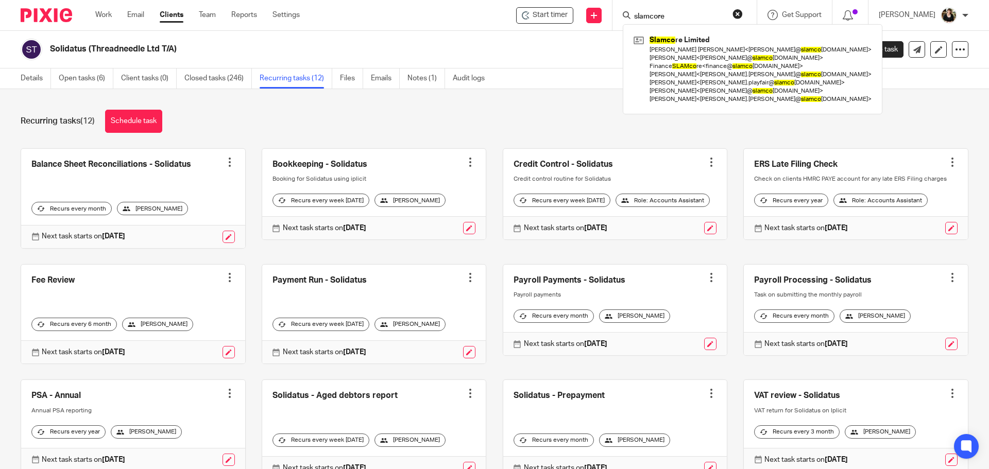
type input "slamcore"
click button "submit" at bounding box center [0, 0] width 0 height 0
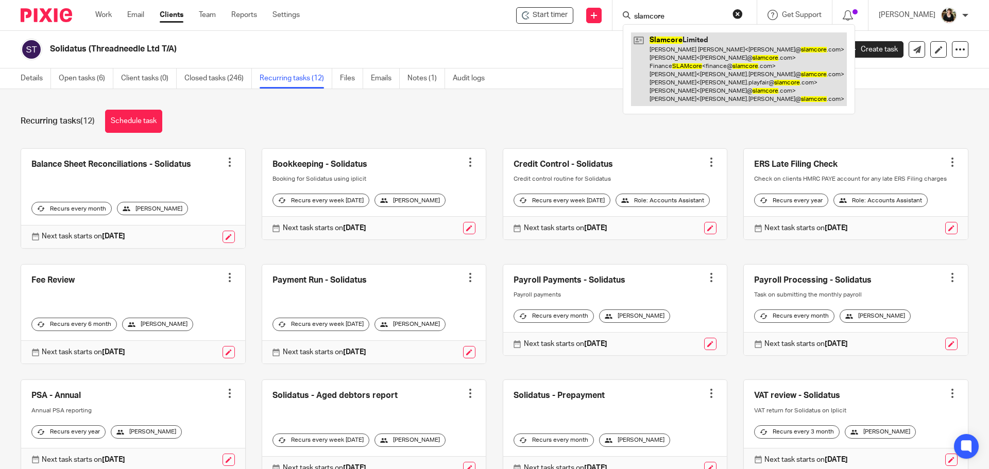
click at [719, 40] on link at bounding box center [739, 69] width 216 height 74
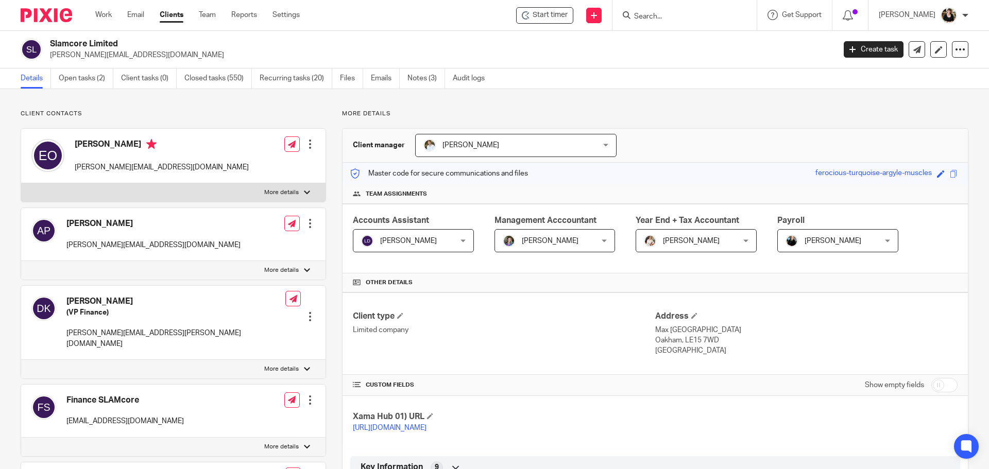
scroll to position [51, 0]
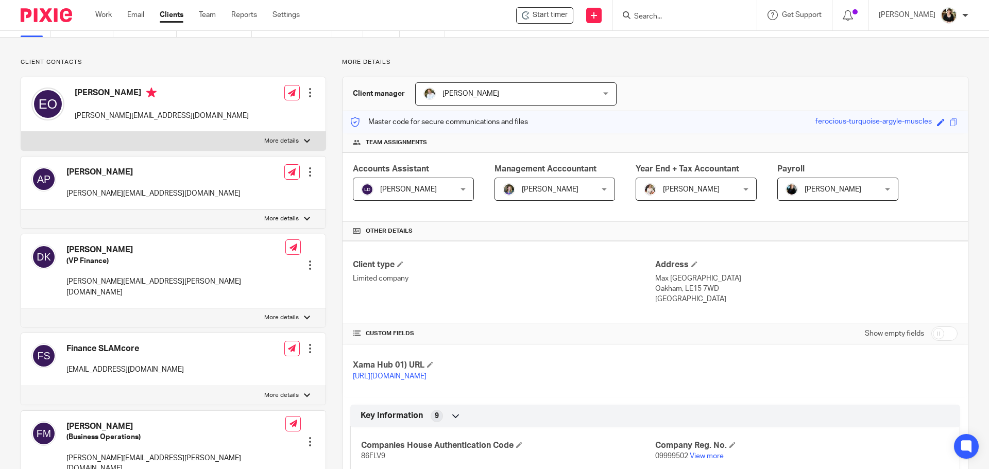
click at [661, 27] on div at bounding box center [684, 15] width 144 height 30
click at [661, 16] on input "Search" at bounding box center [679, 16] width 93 height 9
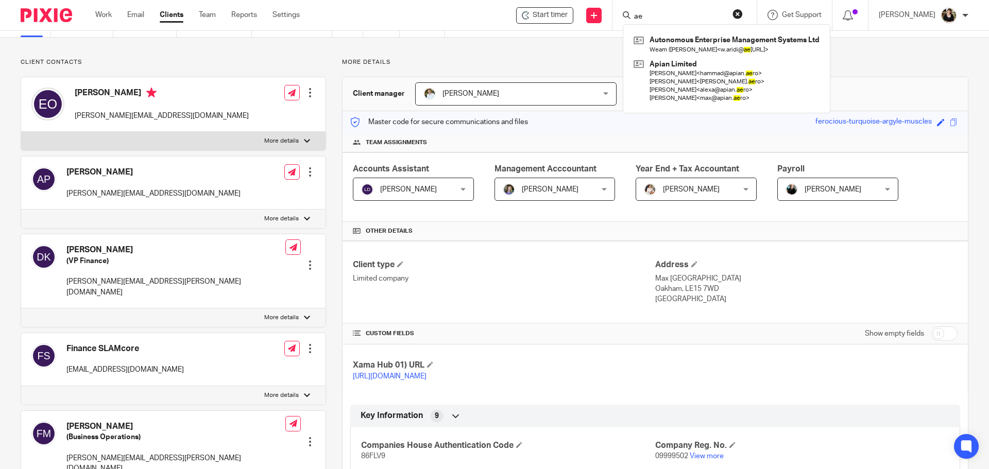
type input "a"
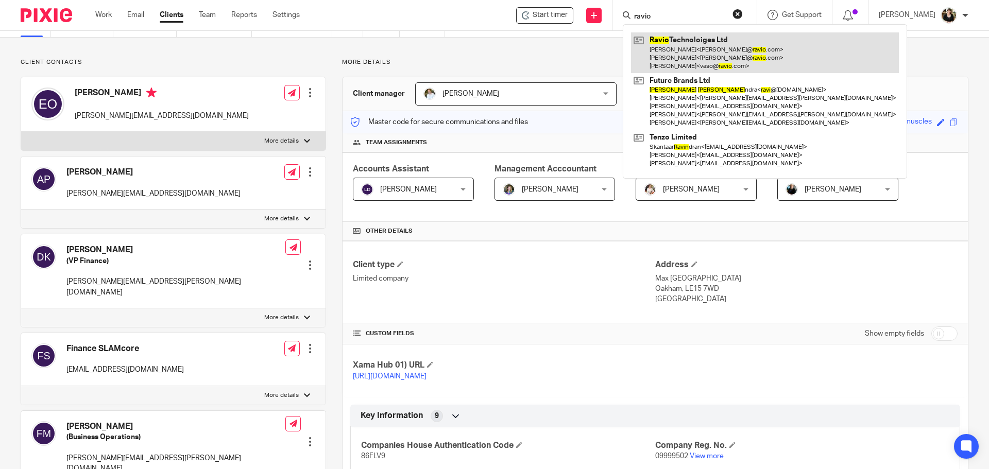
type input "ravio"
click at [688, 45] on link at bounding box center [765, 52] width 268 height 41
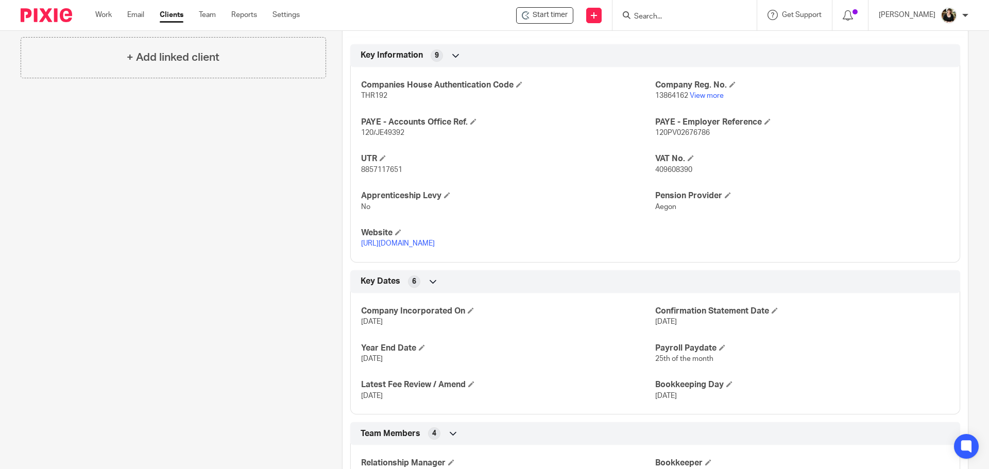
scroll to position [51, 0]
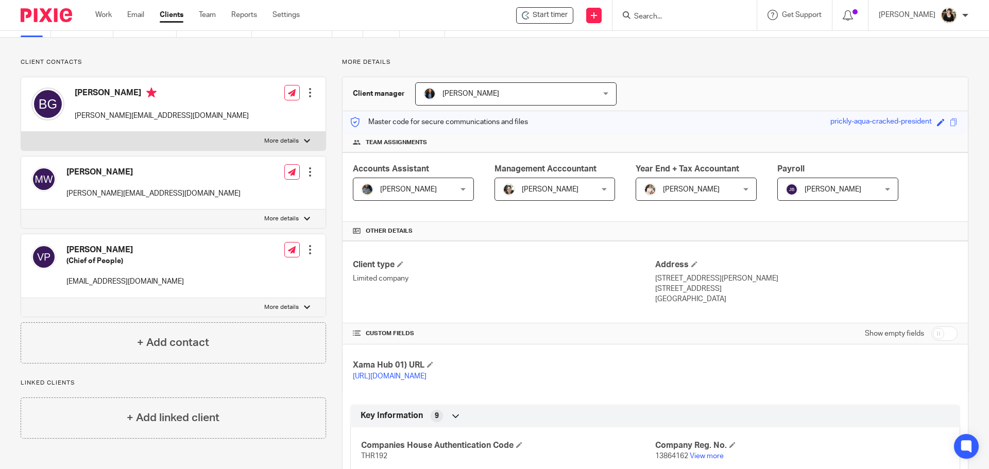
click at [664, 15] on input "Search" at bounding box center [679, 16] width 93 height 9
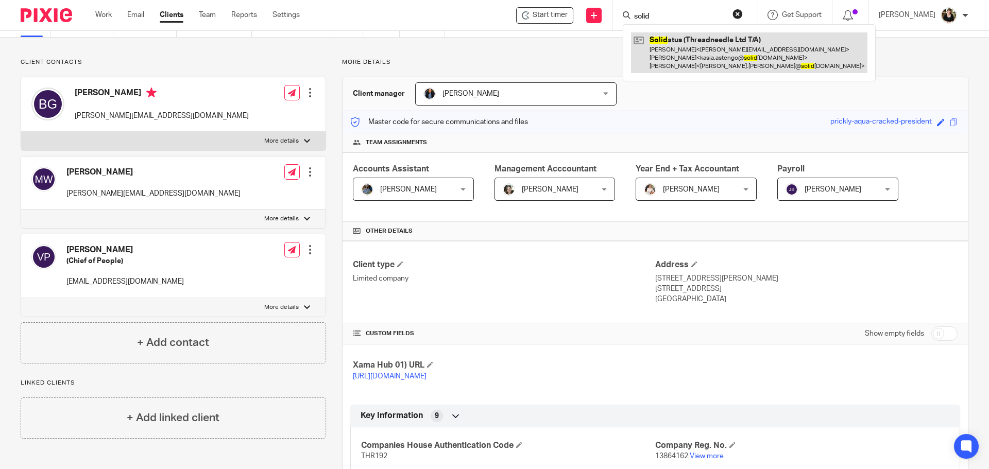
type input "solid"
click at [677, 37] on link at bounding box center [749, 52] width 236 height 41
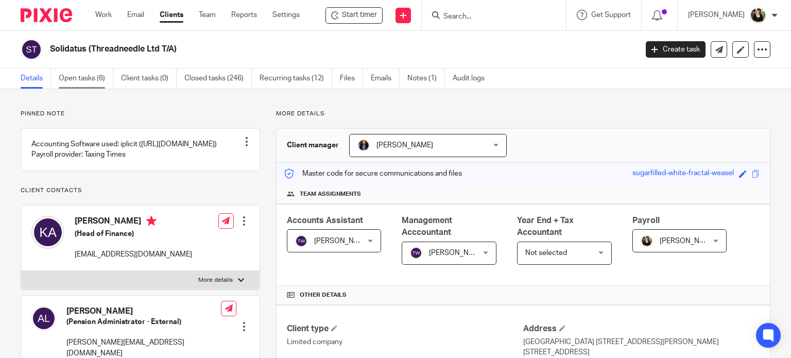
click at [99, 76] on link "Open tasks (6)" at bounding box center [86, 78] width 55 height 20
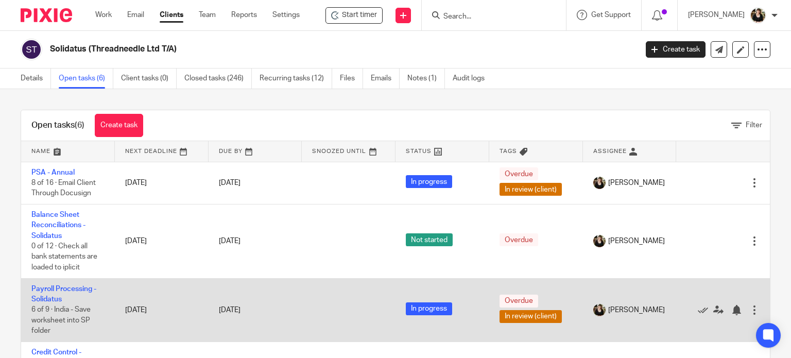
click at [72, 284] on td "Payroll Processing - Solidatus 6 of 9 · India - Save worksheet into SP folder" at bounding box center [68, 309] width 94 height 63
click at [72, 290] on link "Payroll Processing - Solidatus" at bounding box center [63, 294] width 65 height 18
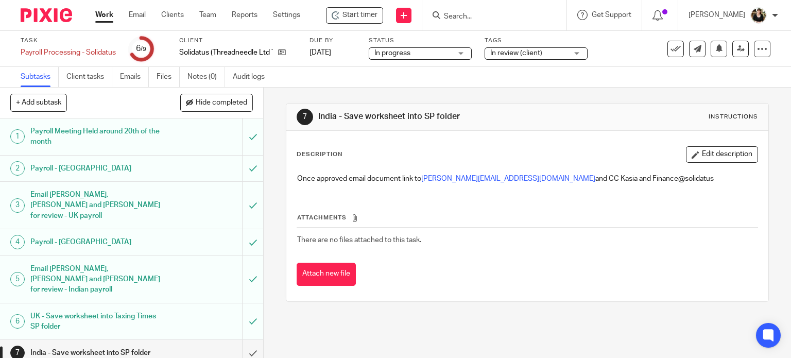
scroll to position [39, 0]
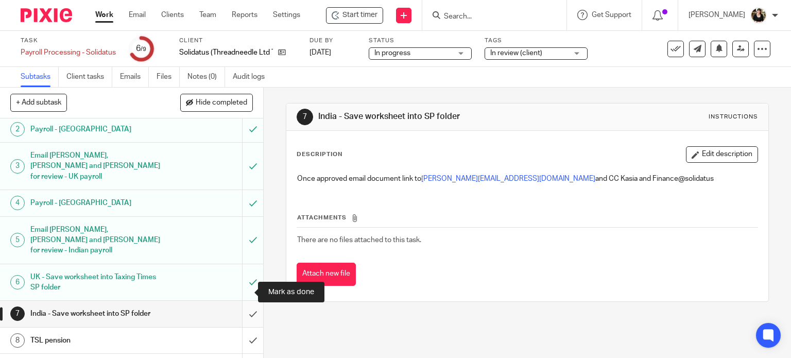
click at [239, 301] on input "submit" at bounding box center [131, 314] width 263 height 26
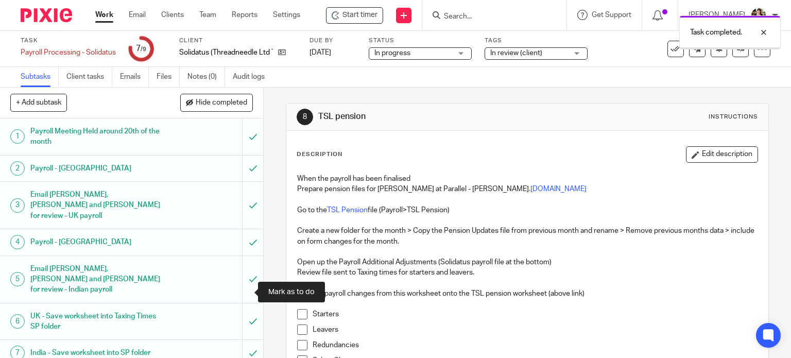
scroll to position [39, 0]
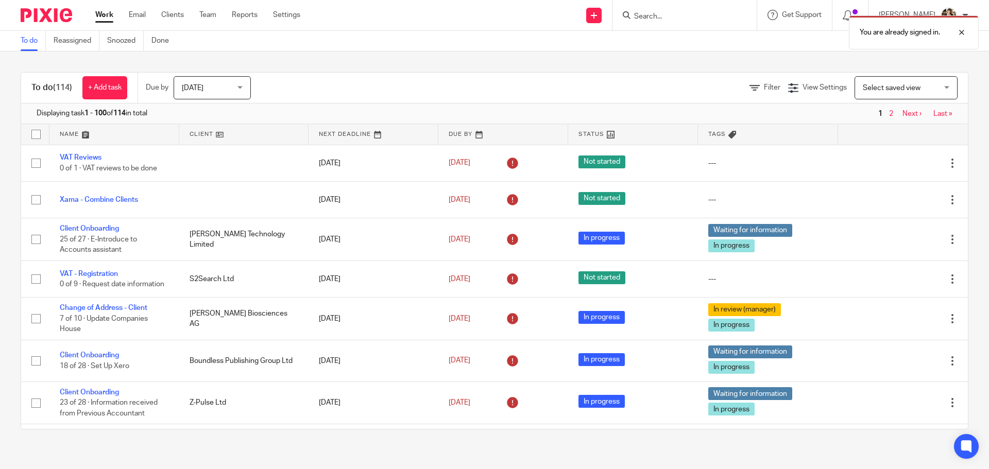
click at [709, 15] on div "You are already signed in." at bounding box center [736, 29] width 484 height 39
click at [964, 35] on div at bounding box center [954, 32] width 28 height 12
click at [663, 16] on input "Search" at bounding box center [679, 16] width 93 height 9
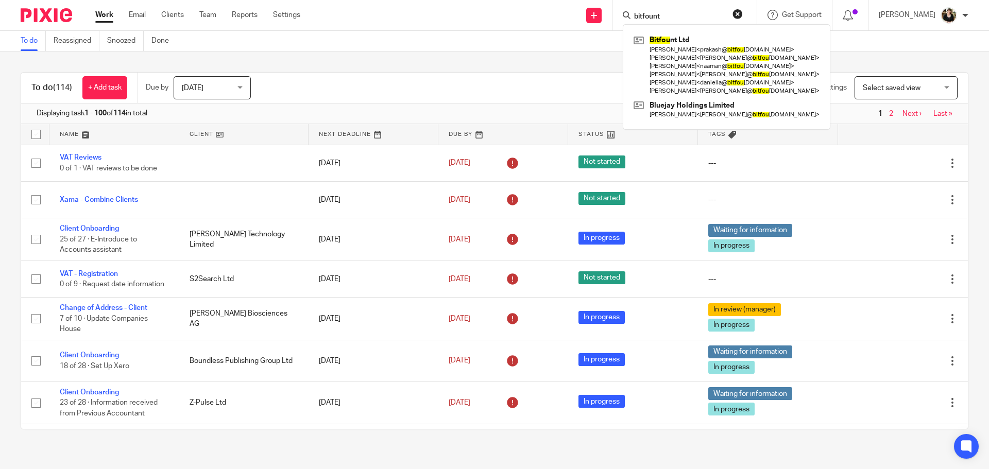
type input "bitfount"
click button "submit" at bounding box center [0, 0] width 0 height 0
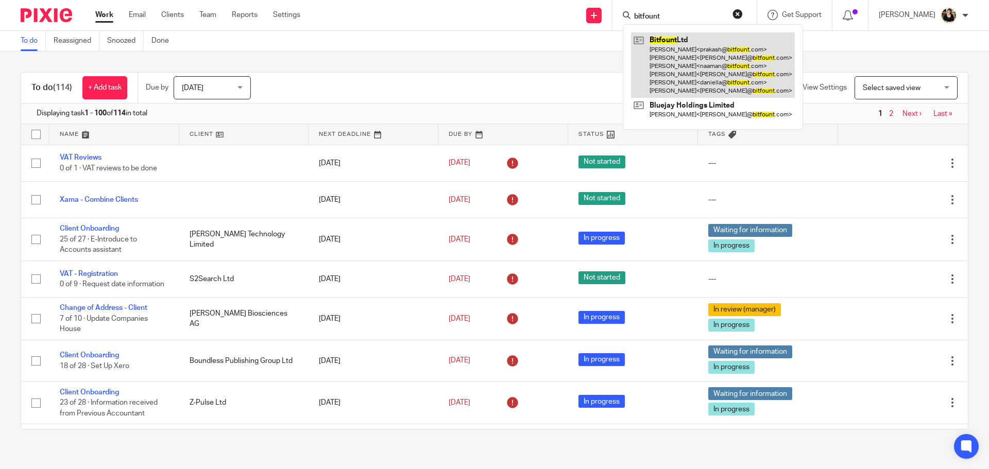
click at [708, 63] on link at bounding box center [713, 64] width 164 height 65
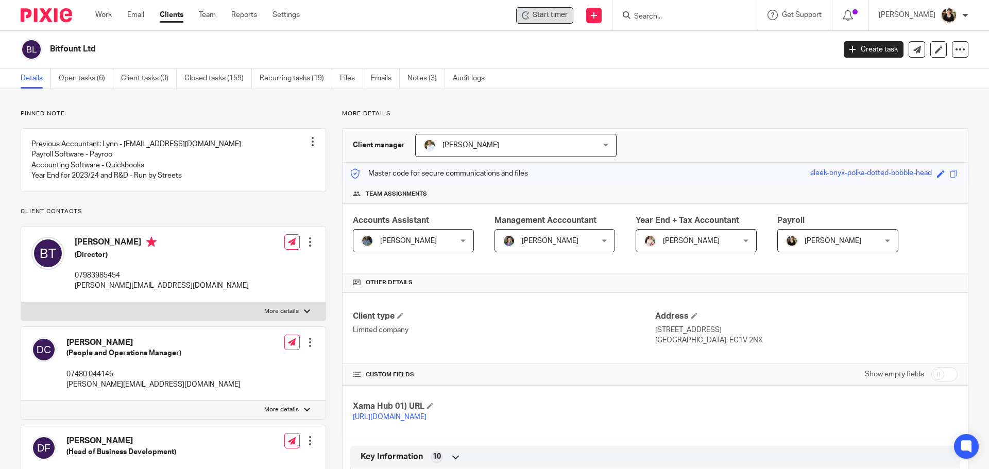
click at [568, 16] on span "Start timer" at bounding box center [550, 15] width 35 height 11
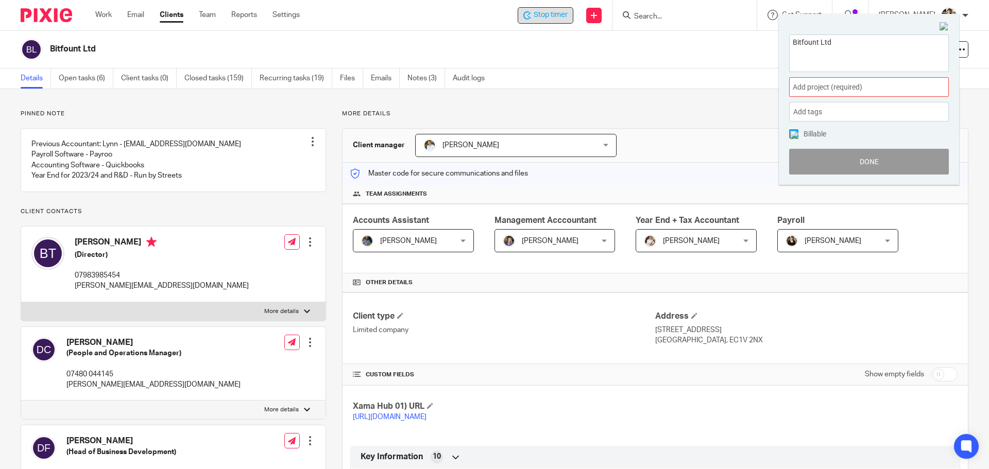
click at [864, 91] on span "Add project (required) :" at bounding box center [858, 87] width 130 height 11
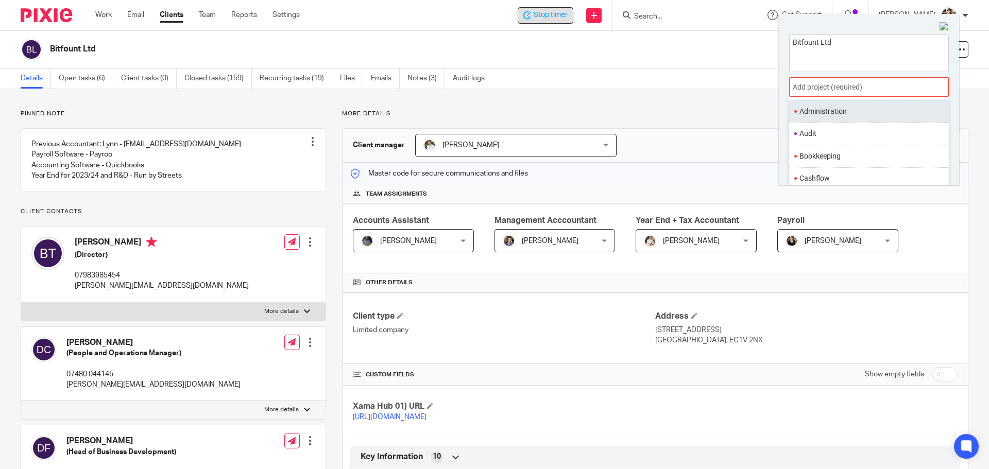
scroll to position [103, 0]
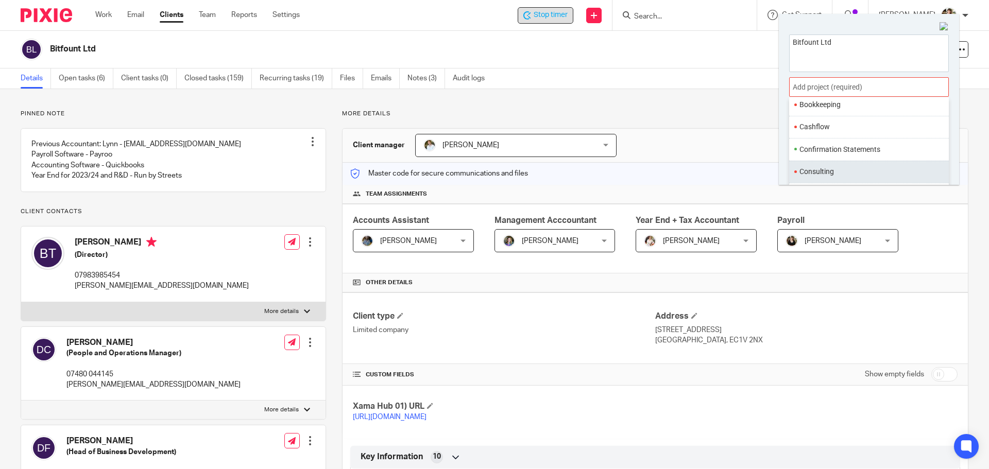
click at [823, 167] on li "Consulting" at bounding box center [866, 171] width 134 height 11
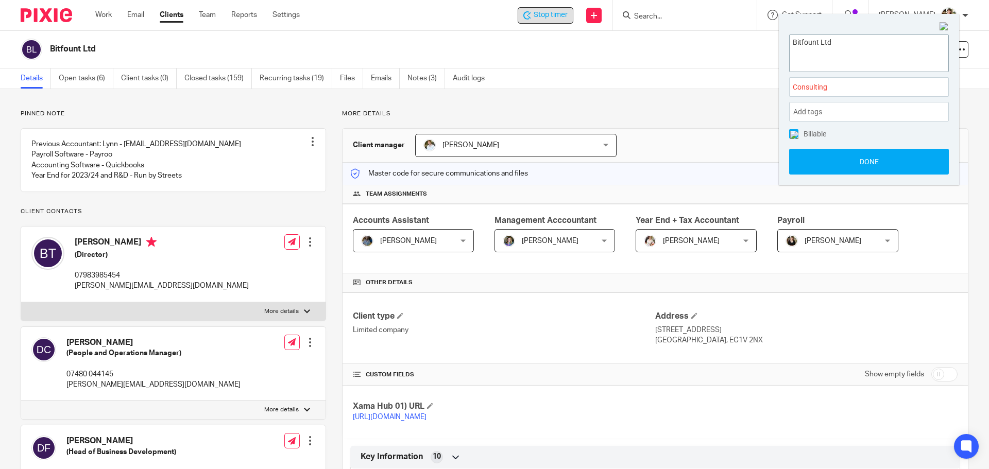
click at [842, 42] on textarea "Bitfount Ltd" at bounding box center [868, 51] width 159 height 33
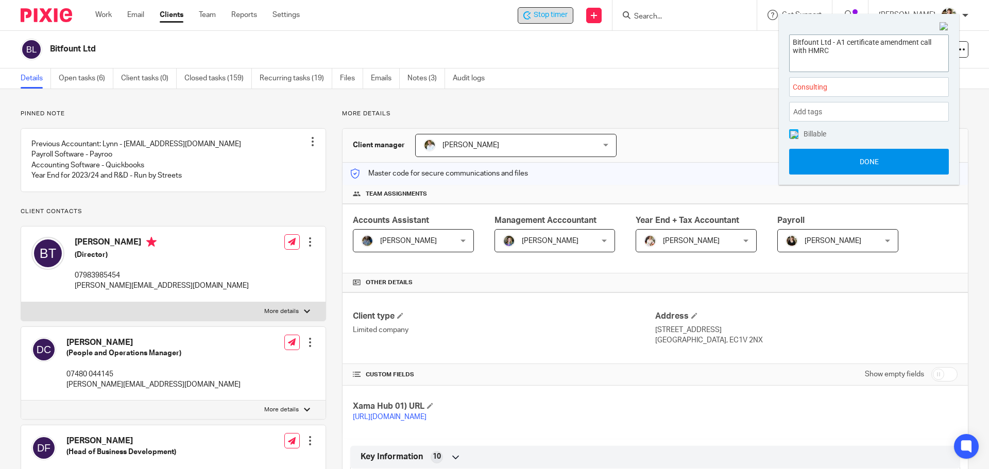
type textarea "Bitfount Ltd - A1 certificate amendment call with HMRC"
click at [839, 156] on button "Done" at bounding box center [869, 162] width 160 height 26
